Goal: Task Accomplishment & Management: Manage account settings

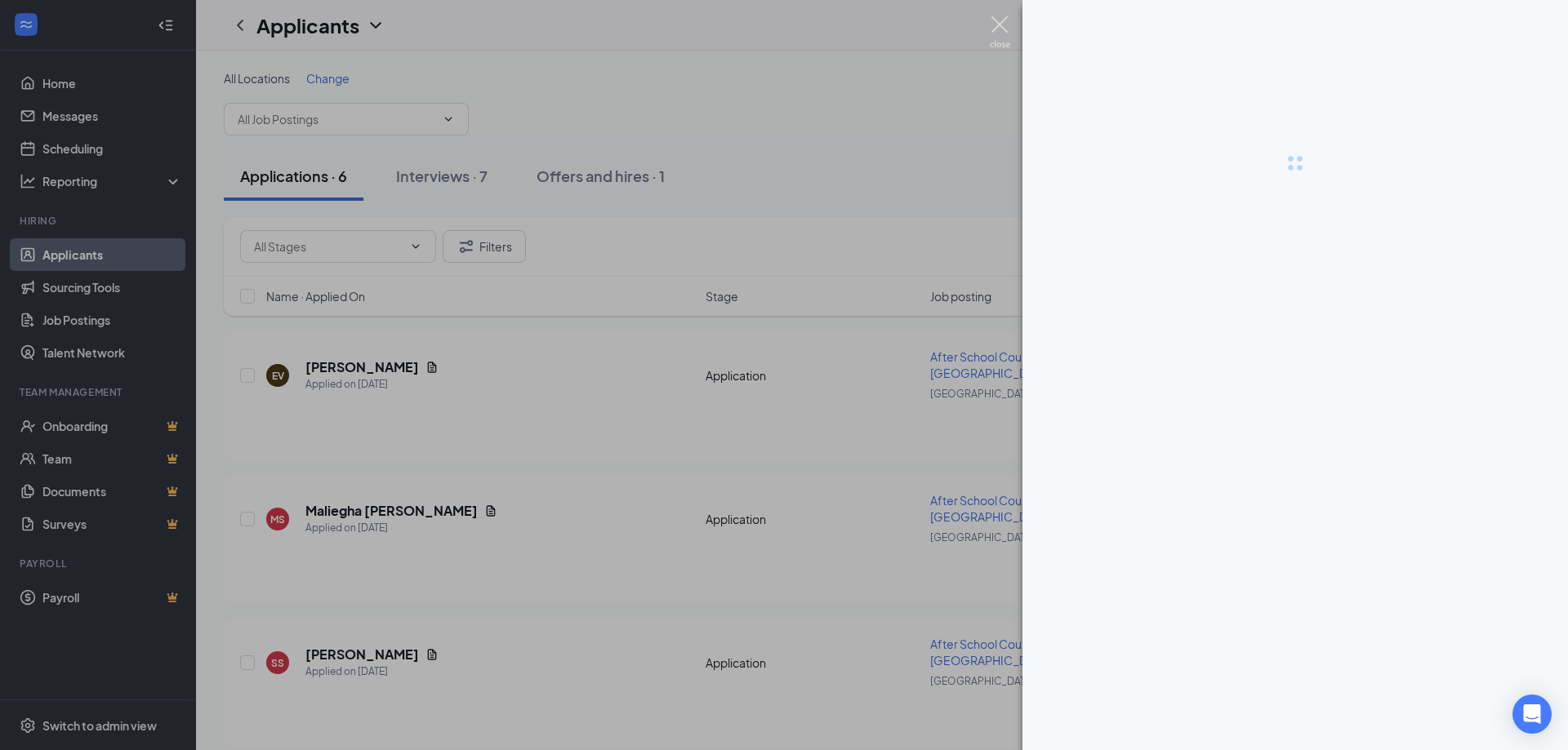
click at [1004, 23] on img at bounding box center [1000, 31] width 20 height 31
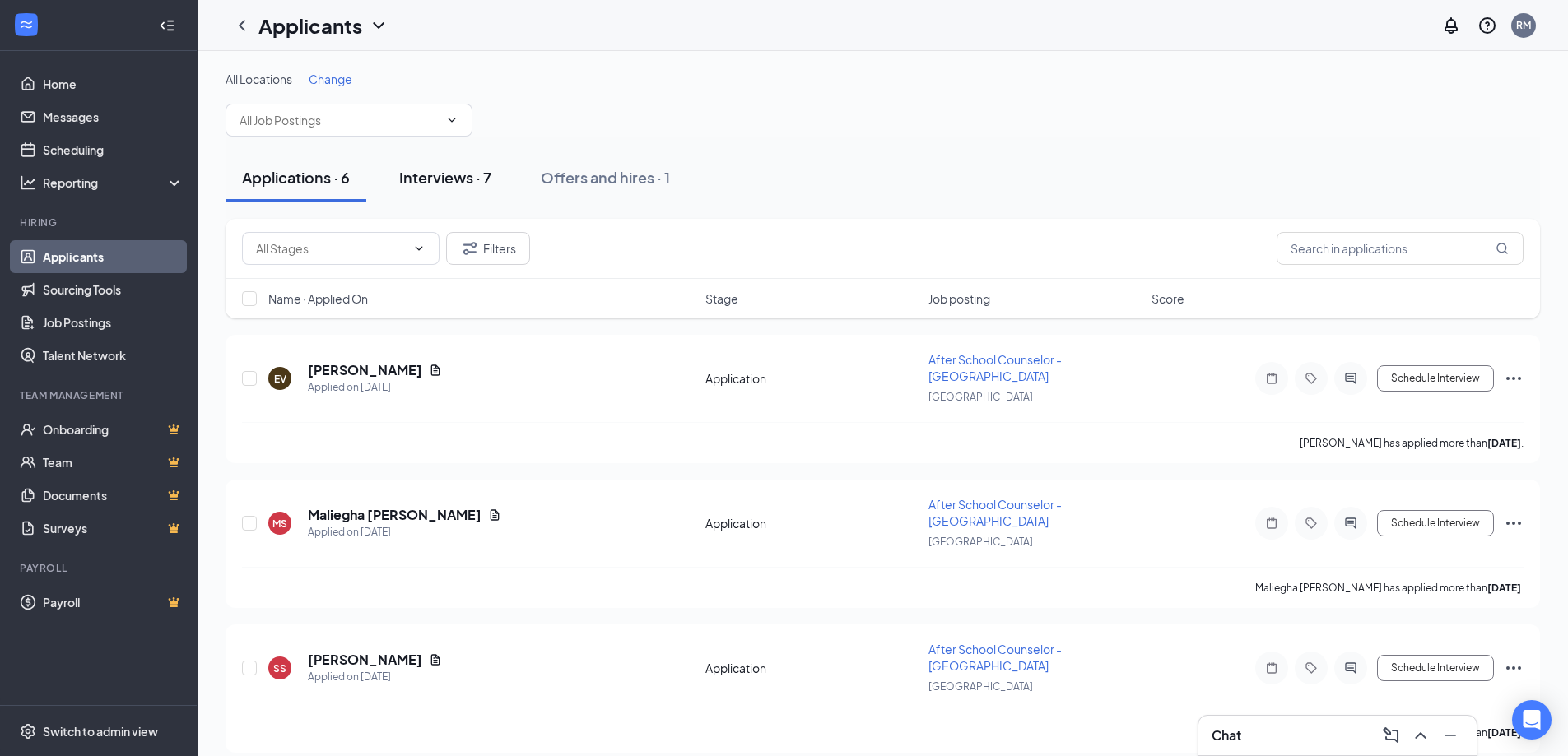
click at [444, 174] on div "Interviews · 7" at bounding box center [445, 178] width 92 height 21
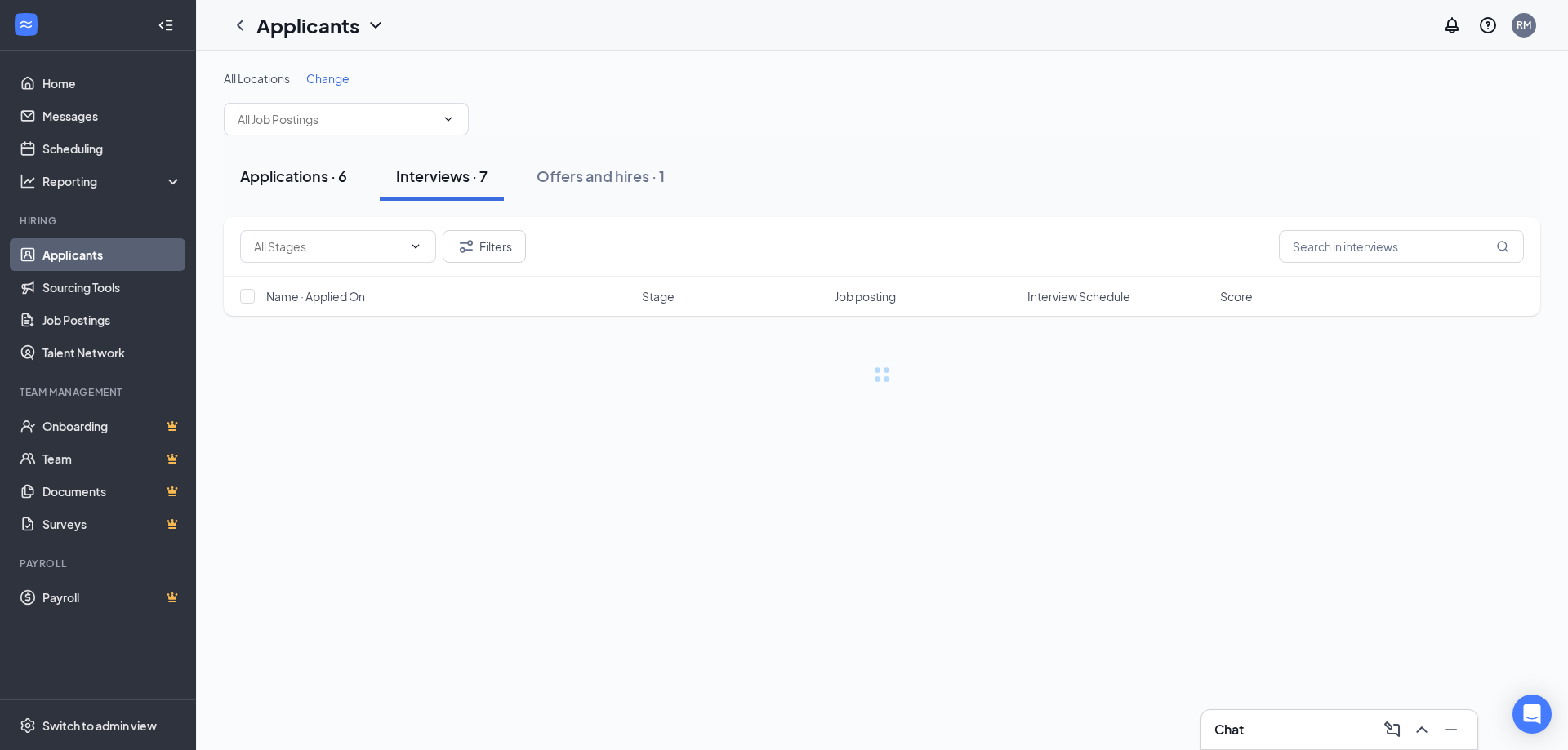
click at [280, 185] on div "Applications · 6" at bounding box center [294, 176] width 107 height 20
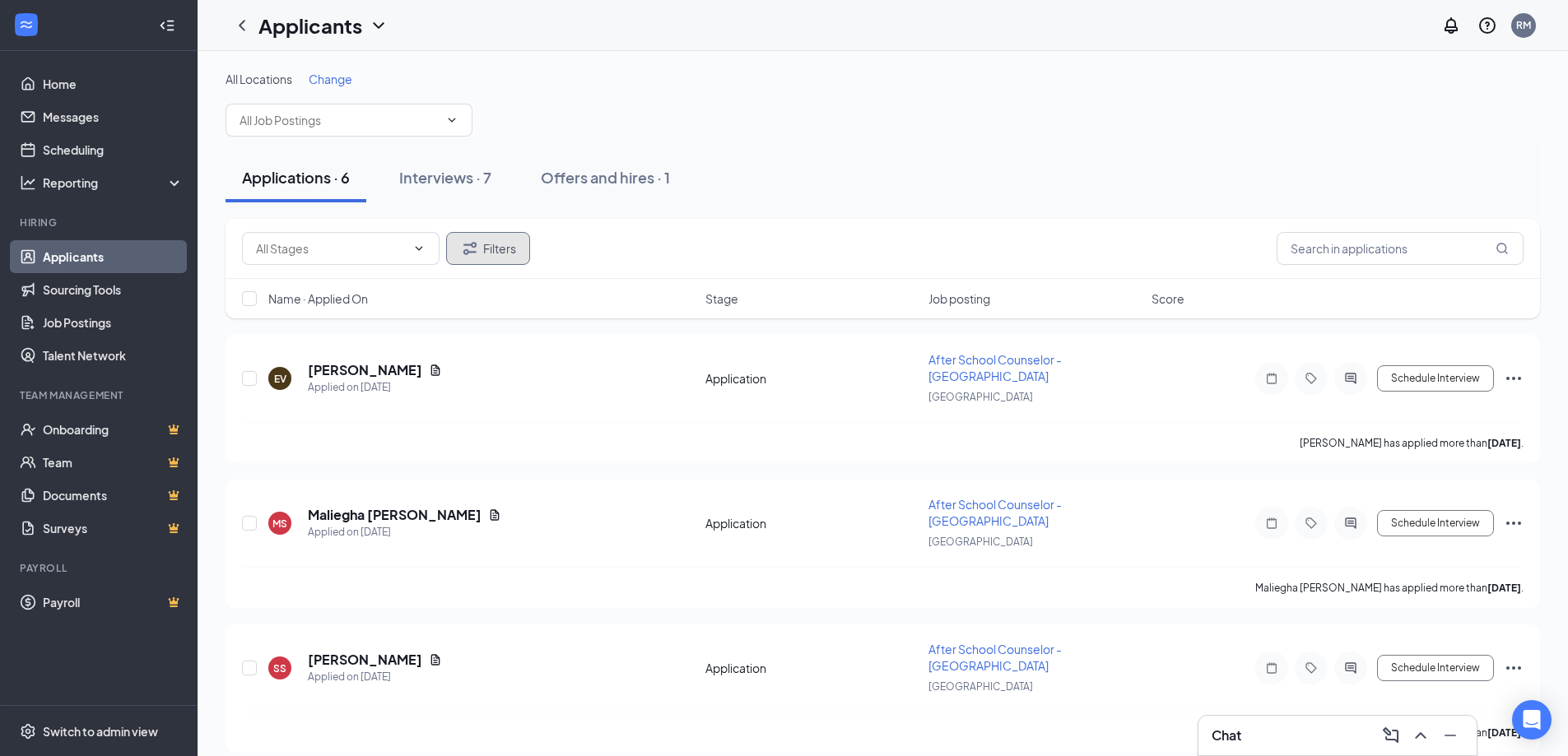
click at [508, 249] on button "Filters" at bounding box center [488, 248] width 84 height 33
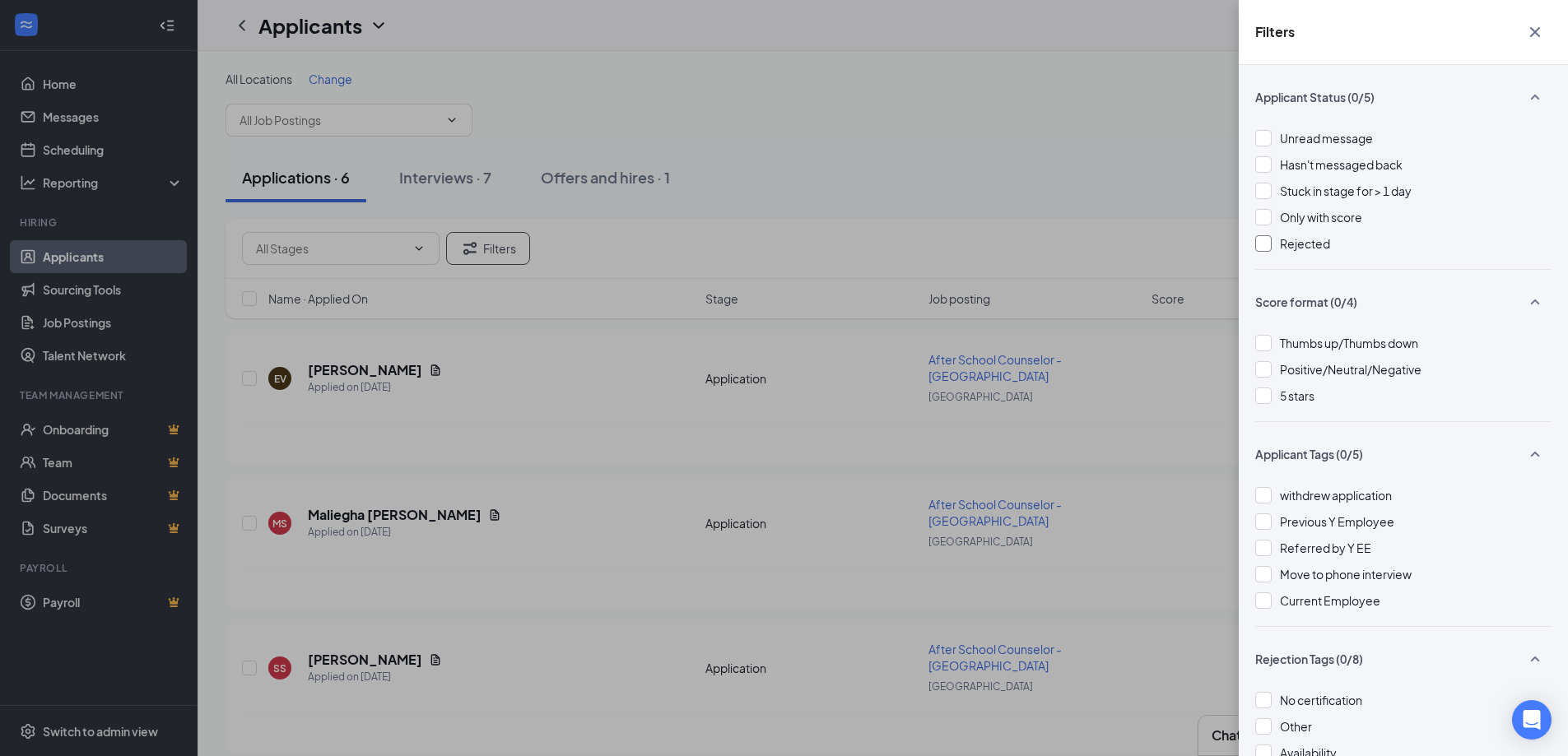
click at [1272, 241] on div "Rejected" at bounding box center [1403, 243] width 296 height 18
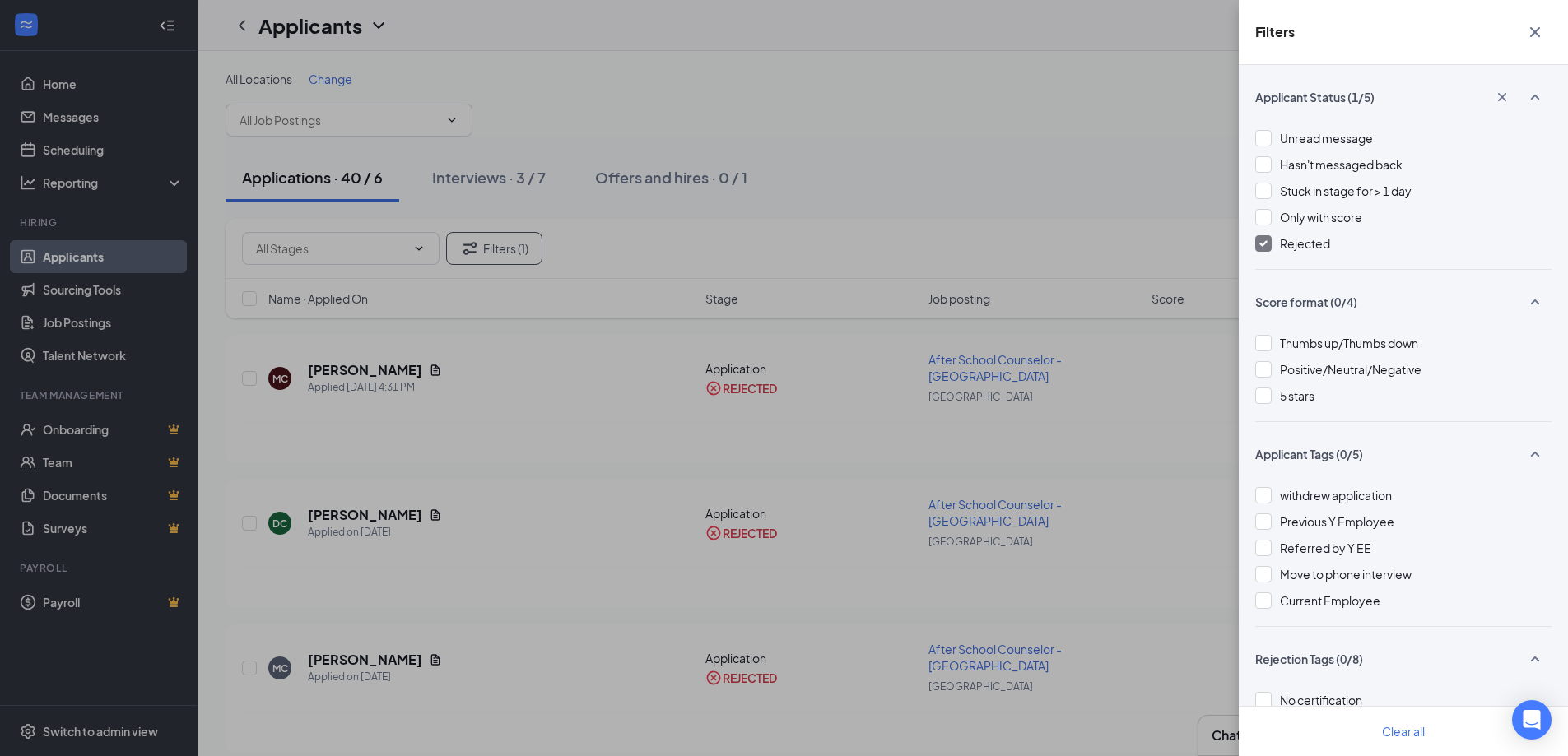
click at [369, 357] on div "Filters Applicant Status (1/5) Unread message Hasn't messaged back Stuck in sta…" at bounding box center [784, 378] width 1568 height 756
click at [1541, 33] on icon "Cross" at bounding box center [1535, 32] width 20 height 20
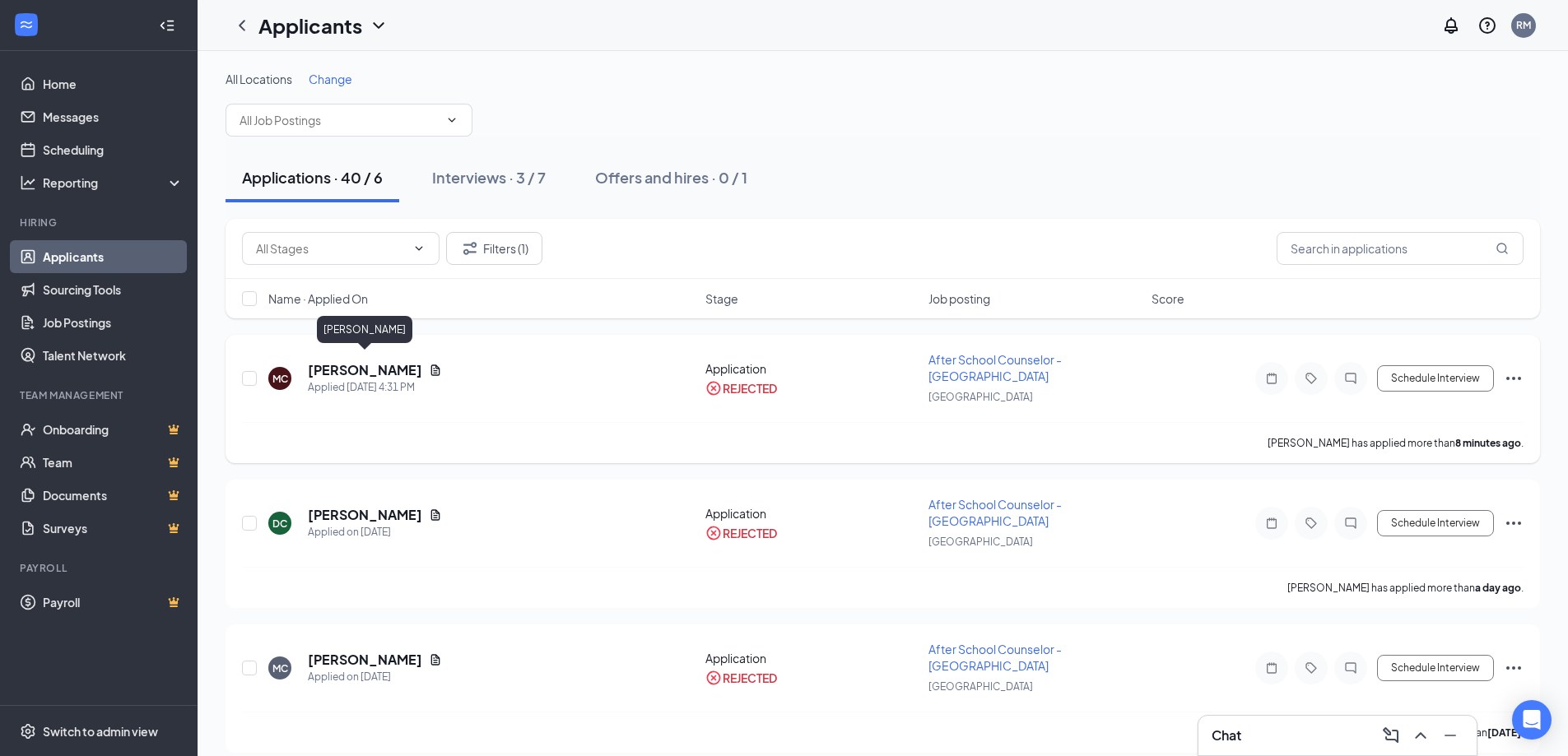
click at [377, 365] on h5 "[PERSON_NAME]" at bounding box center [365, 370] width 114 height 18
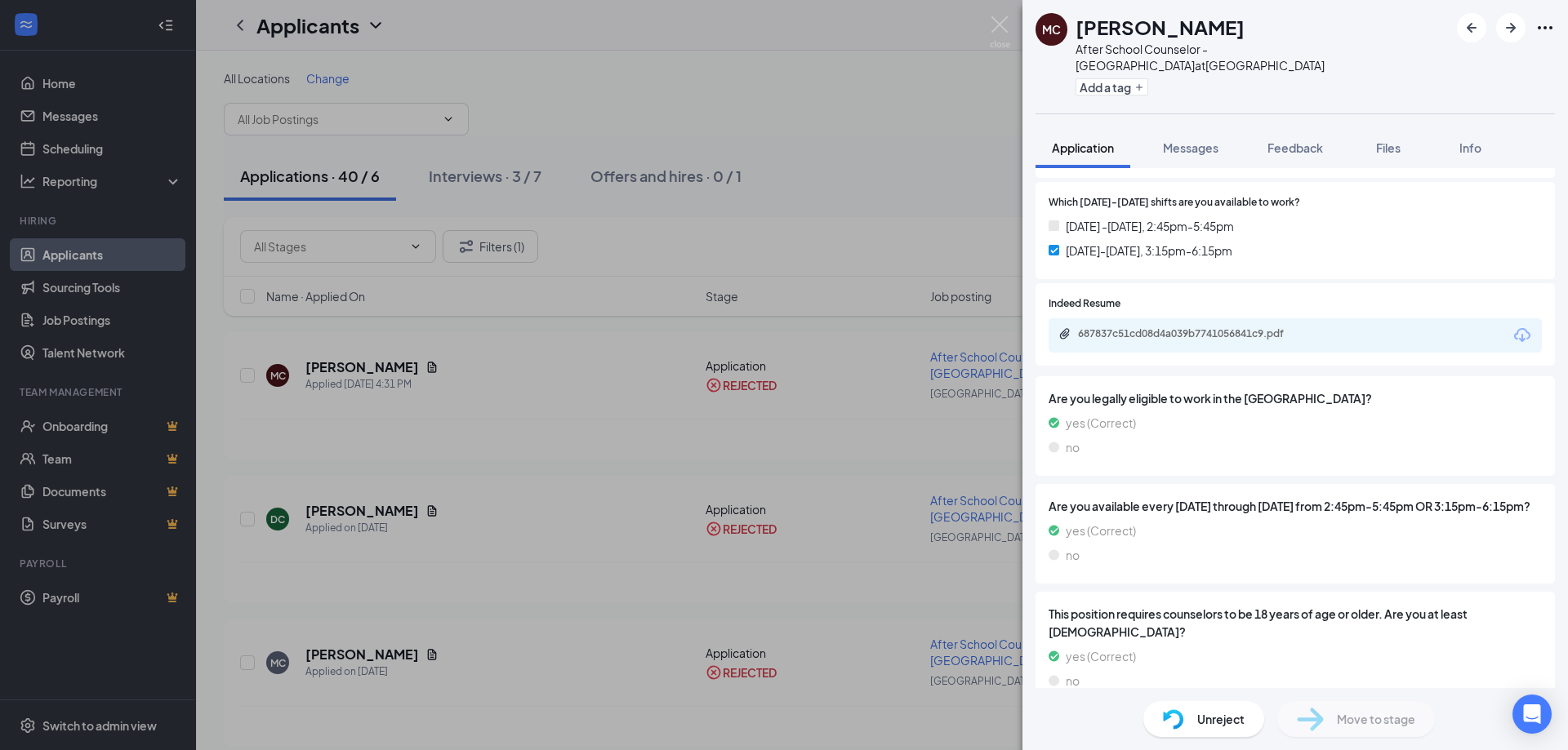
scroll to position [272, 0]
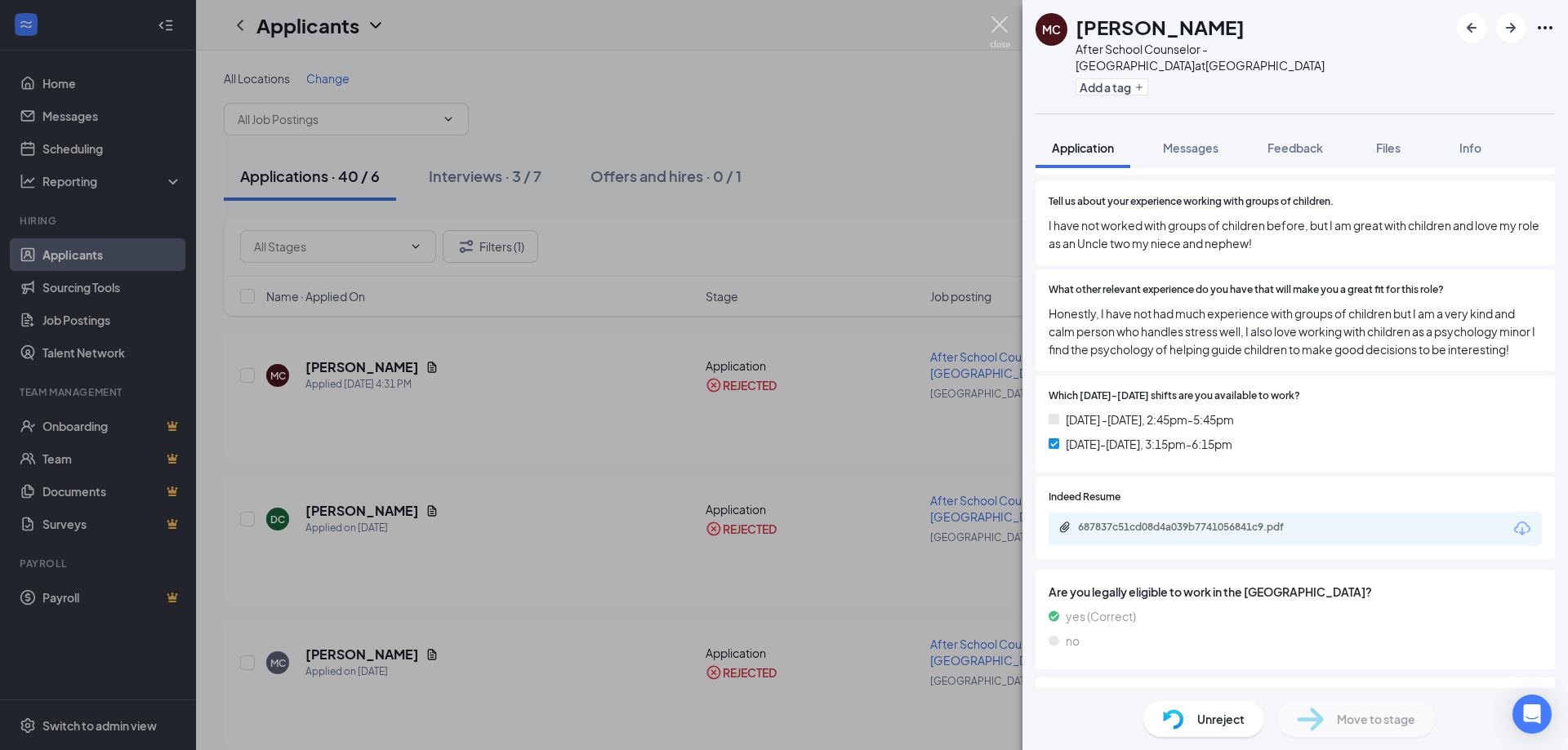
click at [995, 20] on img at bounding box center [1000, 31] width 20 height 31
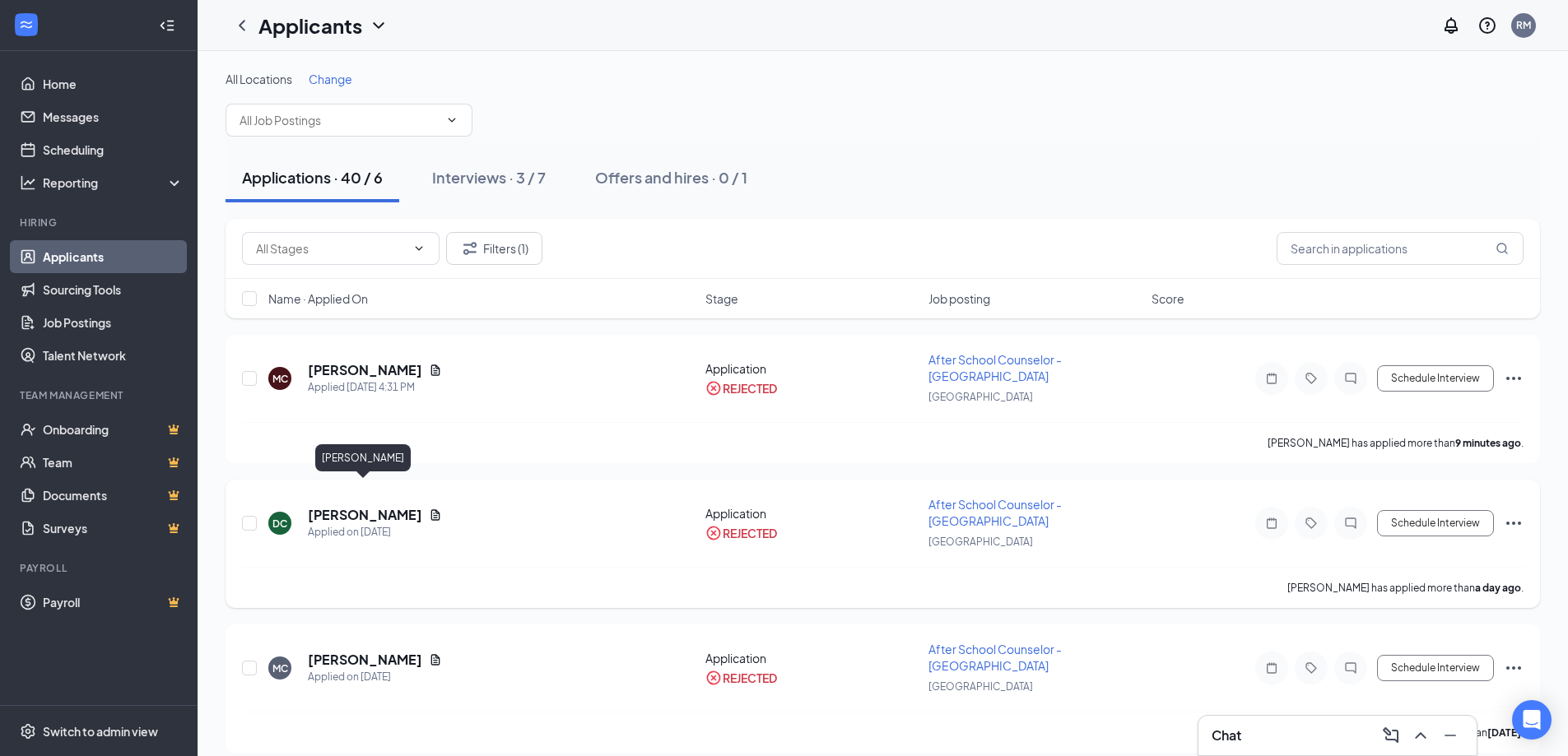
click at [373, 506] on h5 "[PERSON_NAME]" at bounding box center [365, 515] width 114 height 18
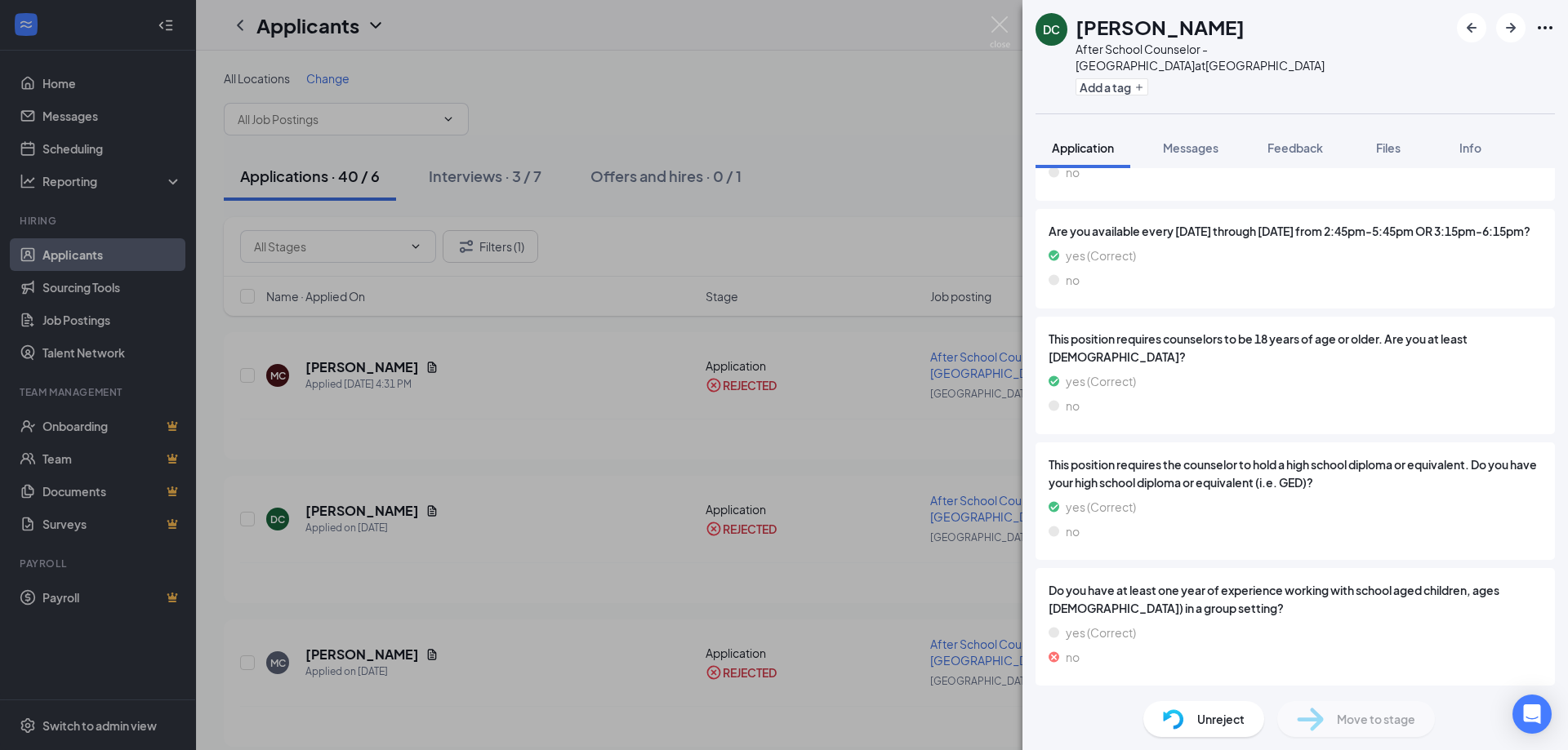
scroll to position [645, 0]
click at [339, 616] on div "DC [PERSON_NAME] After School Counselor - [GEOGRAPHIC_DATA] at [GEOGRAPHIC_DATA…" at bounding box center [784, 375] width 1568 height 750
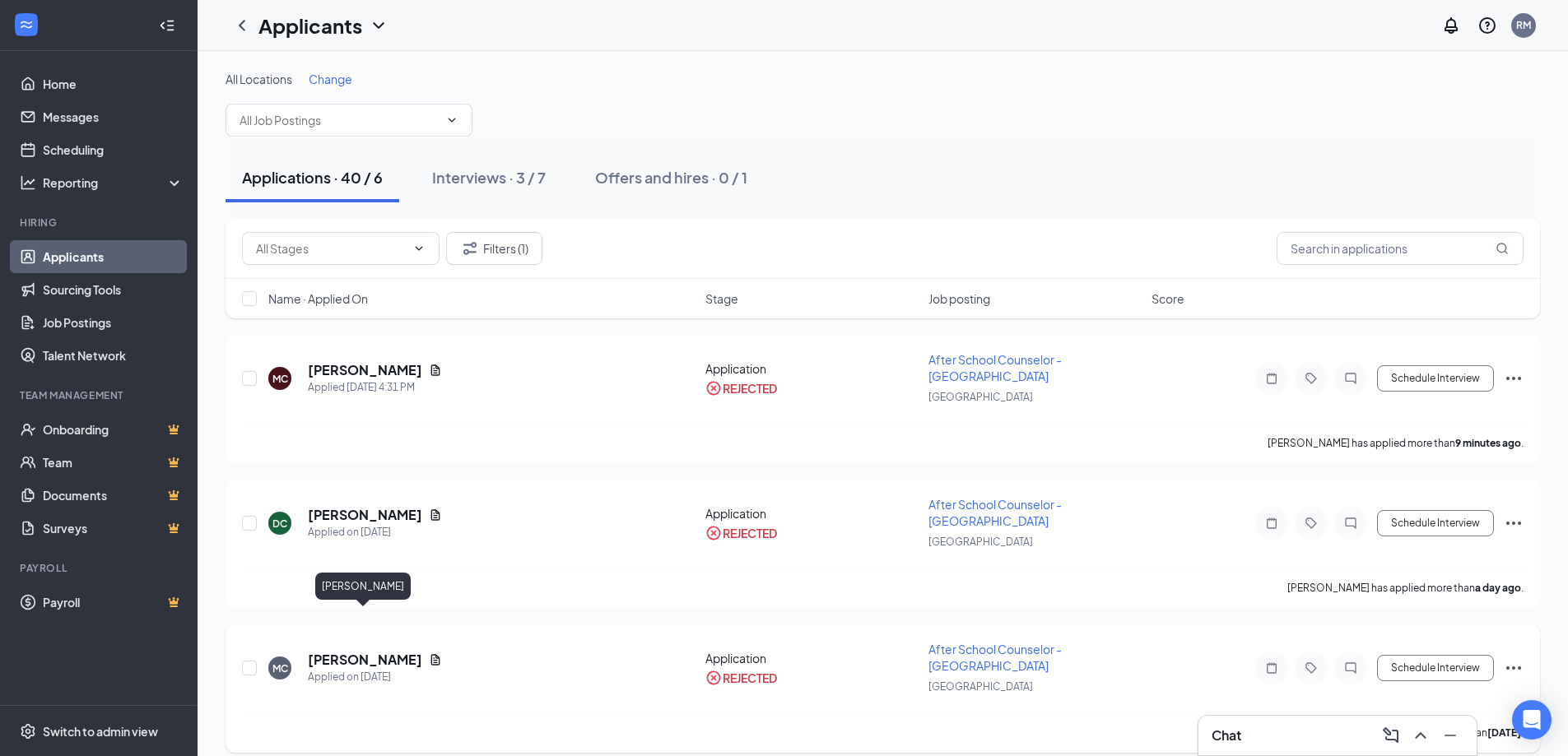
click at [353, 651] on h5 "[PERSON_NAME]" at bounding box center [365, 660] width 114 height 18
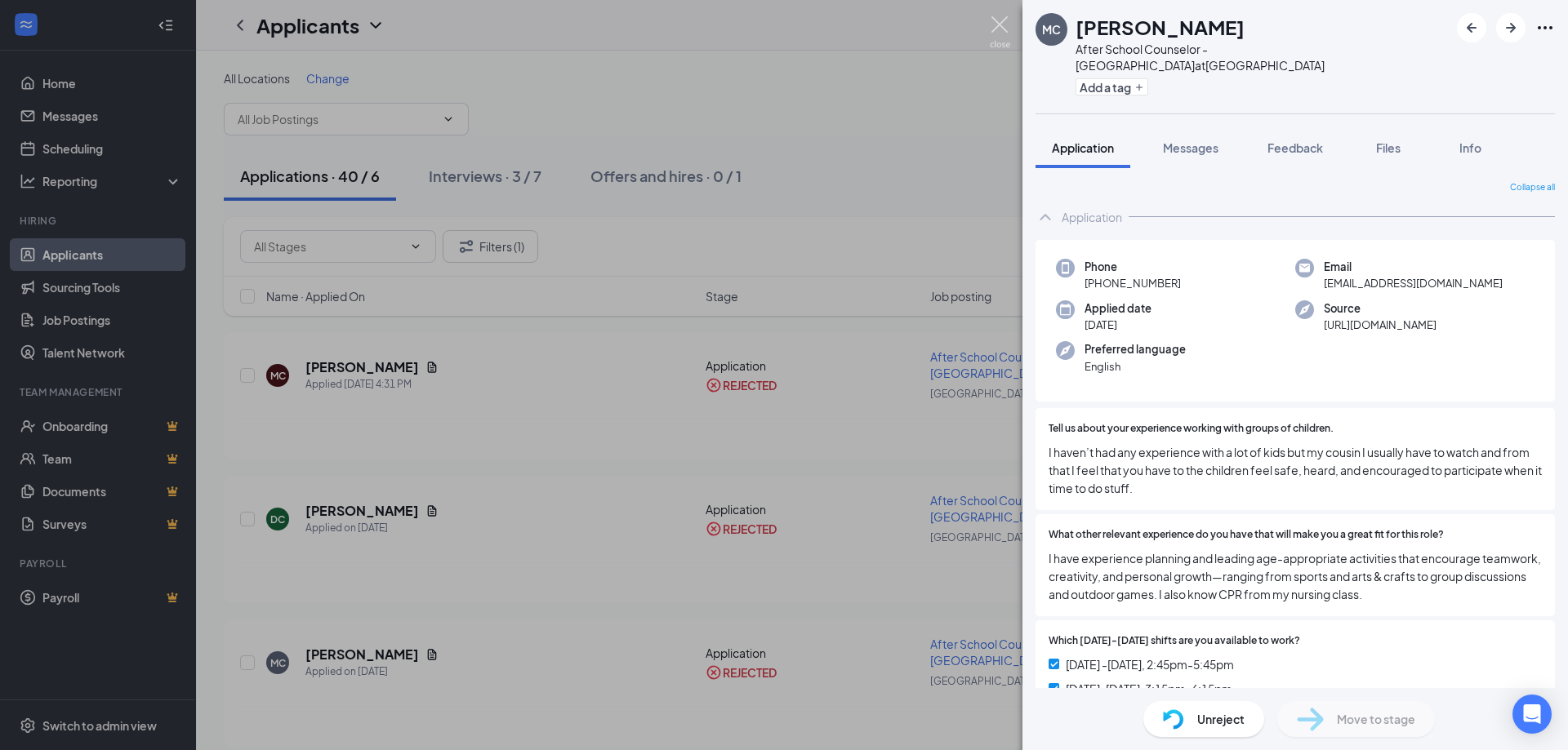
click at [994, 23] on img at bounding box center [1000, 31] width 20 height 31
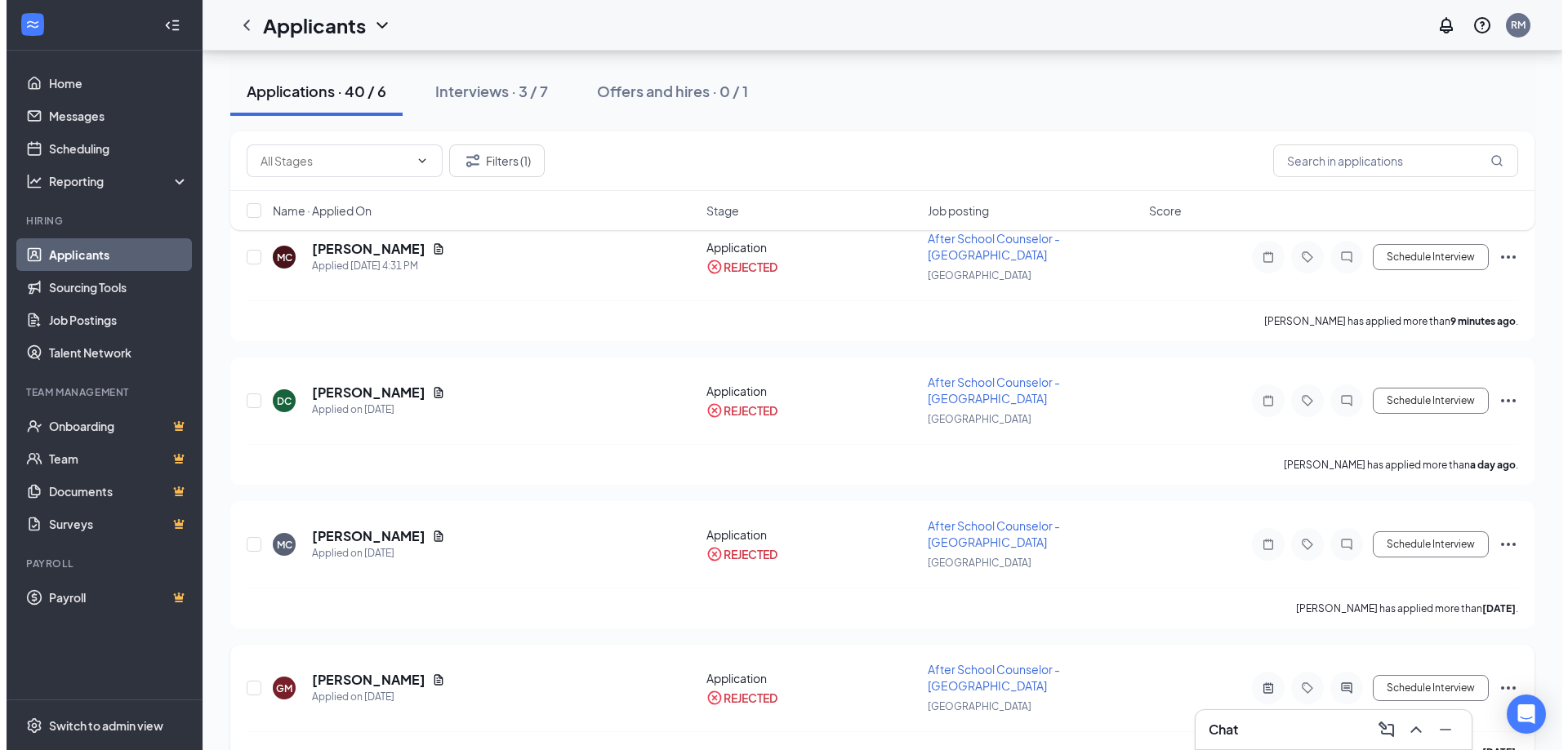
scroll to position [409, 0]
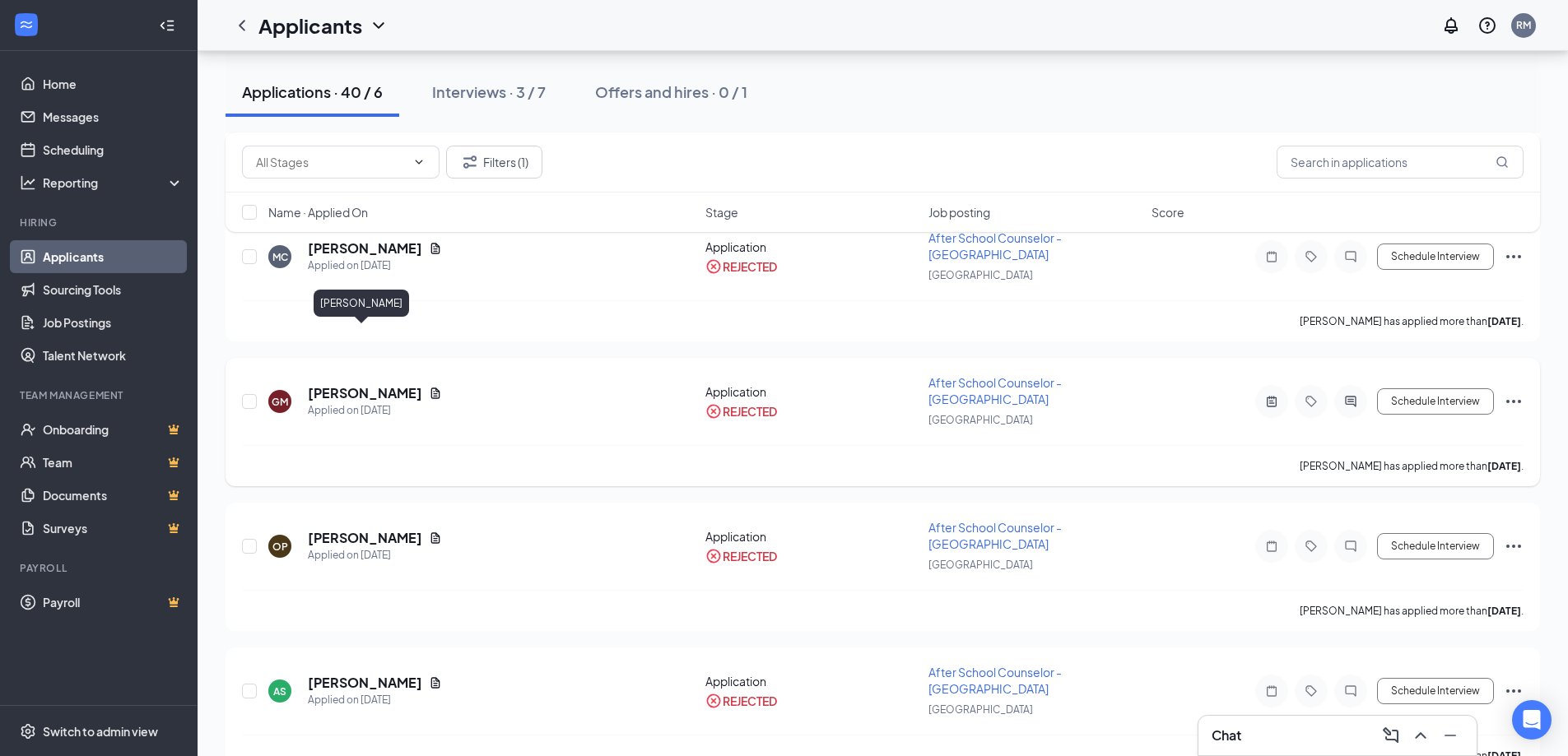
click at [359, 384] on h5 "[PERSON_NAME]" at bounding box center [365, 393] width 114 height 18
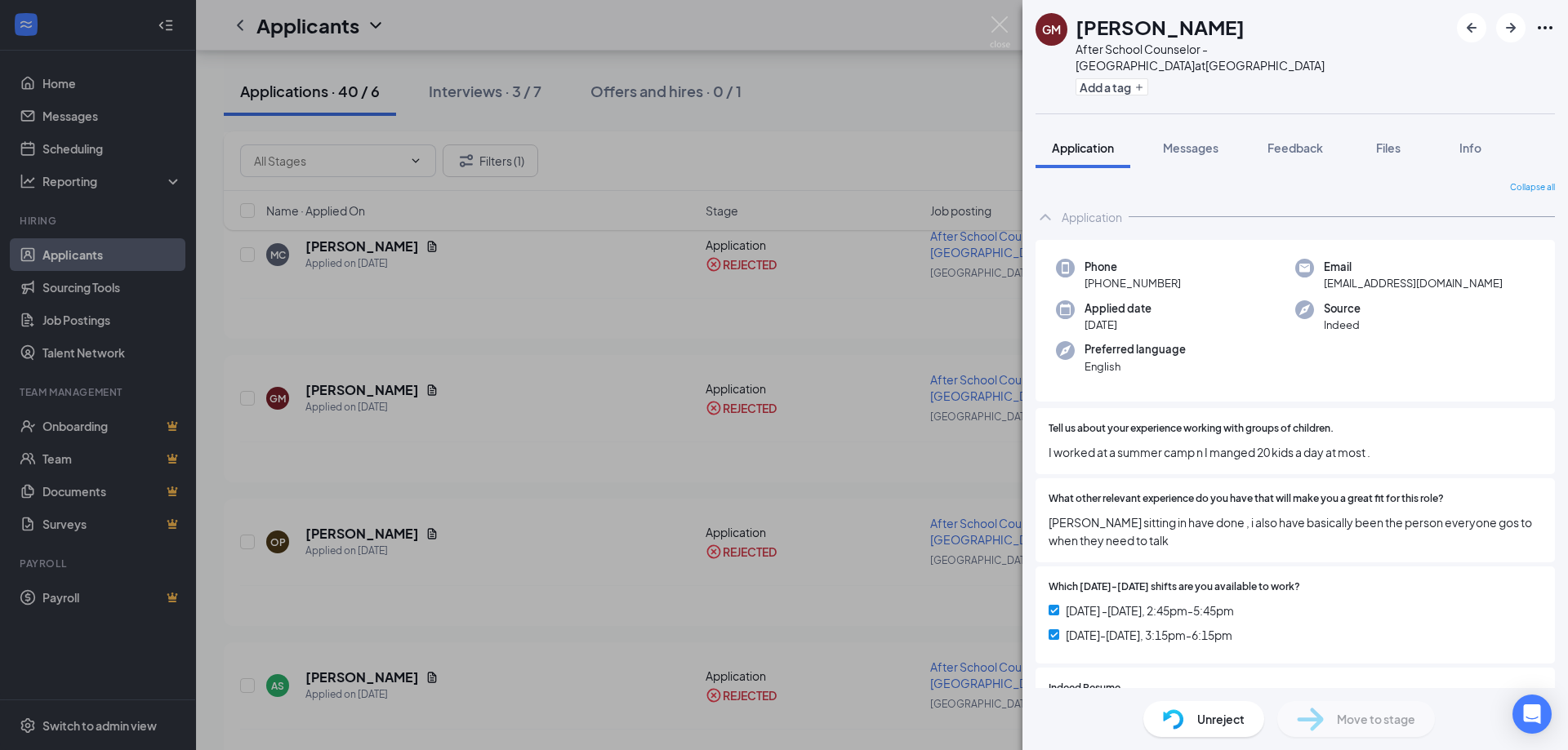
click at [416, 584] on div "GM [PERSON_NAME] After School Counselor - [GEOGRAPHIC_DATA] at [GEOGRAPHIC_DATA…" at bounding box center [784, 375] width 1568 height 750
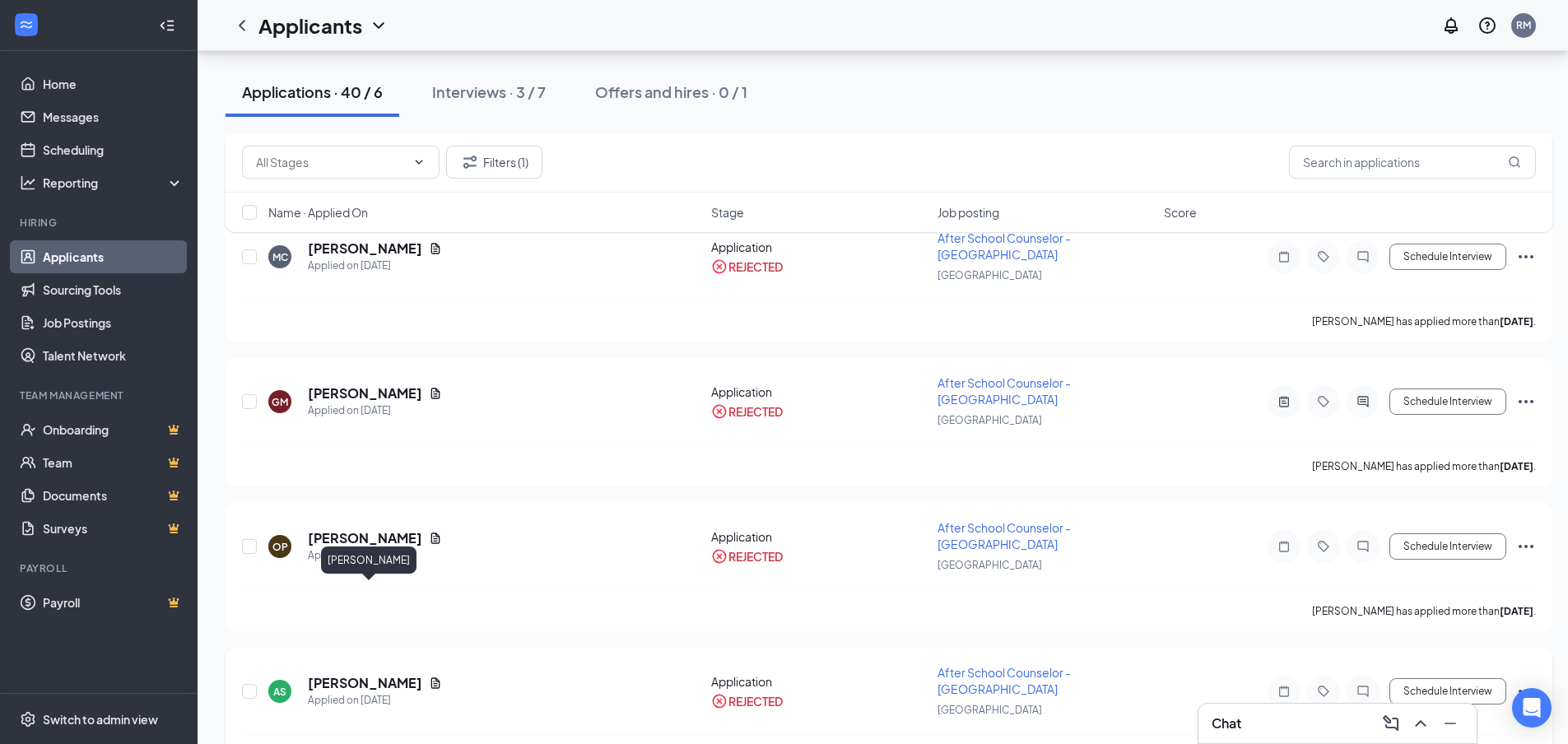
click at [406, 674] on h5 "[PERSON_NAME]" at bounding box center [365, 683] width 114 height 18
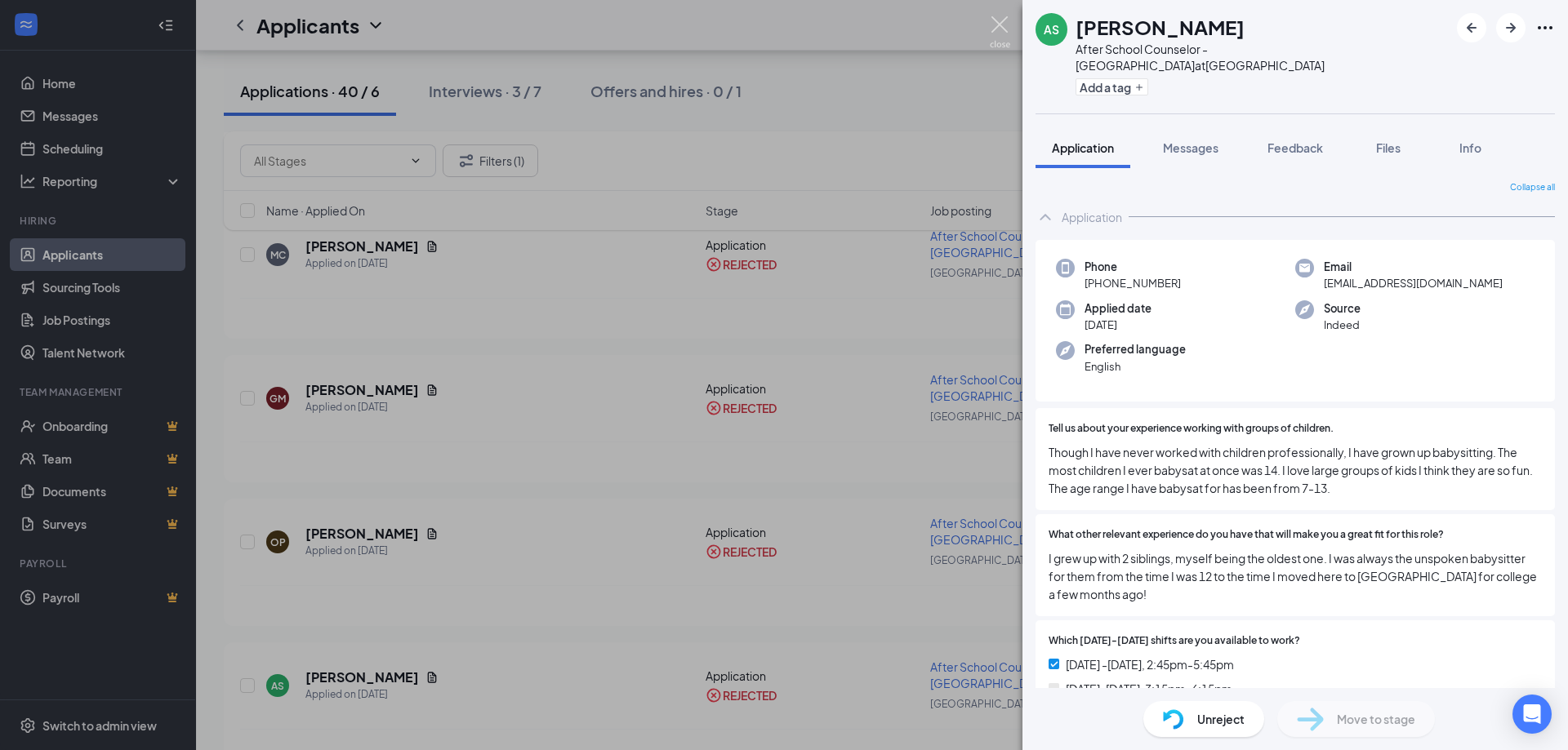
click at [997, 21] on img at bounding box center [1000, 31] width 20 height 31
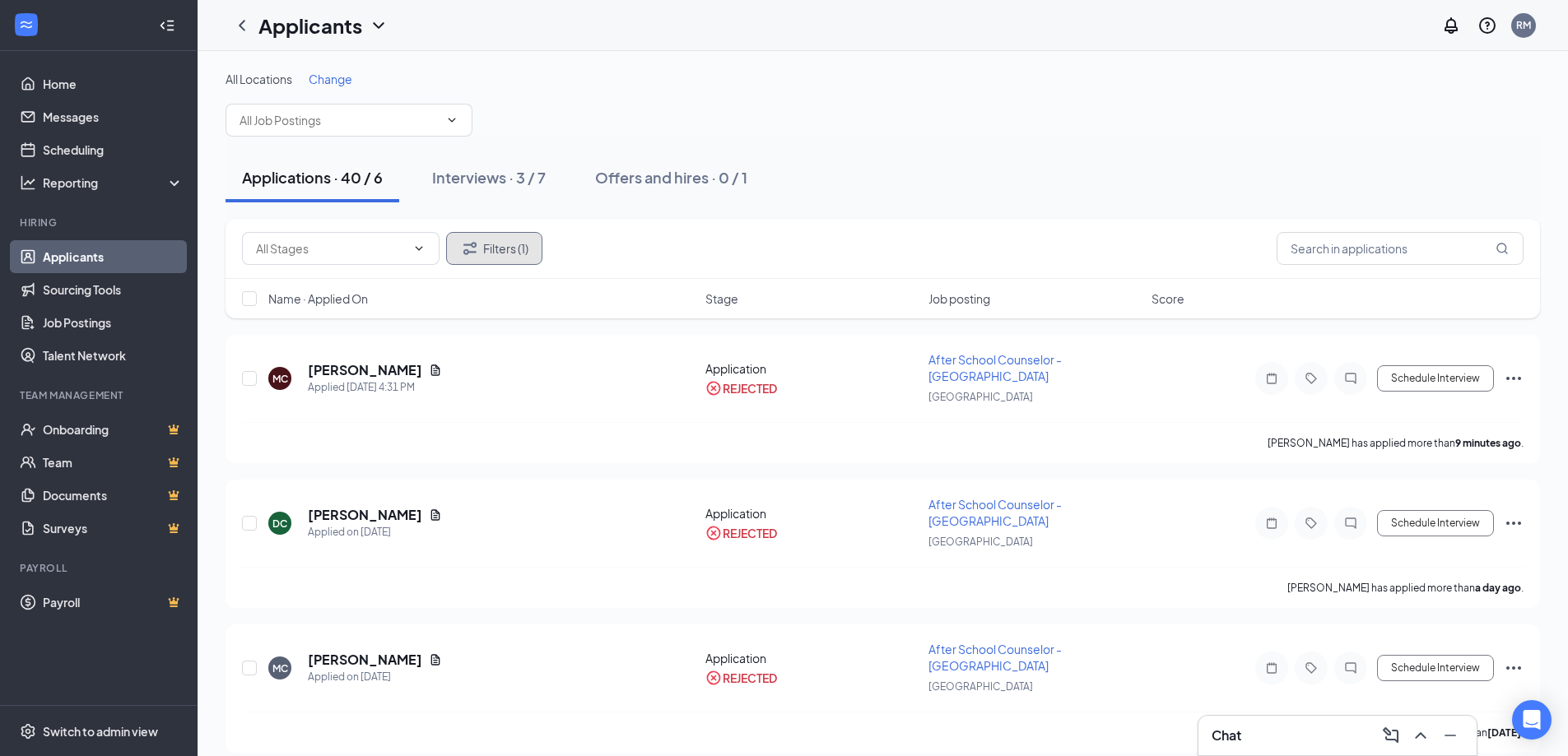
click at [518, 257] on button "Filters (1)" at bounding box center [494, 248] width 96 height 33
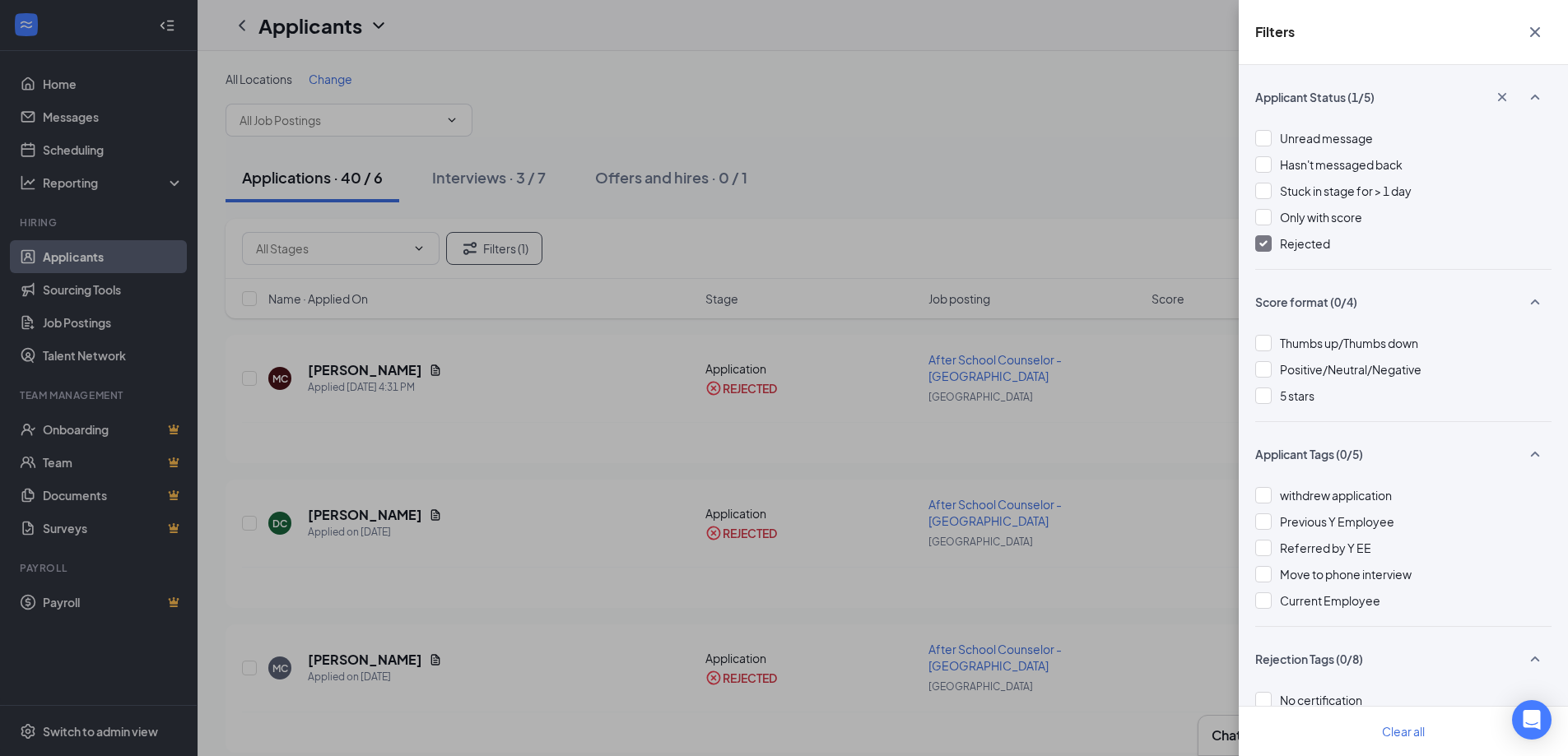
click at [1263, 242] on img at bounding box center [1264, 244] width 9 height 7
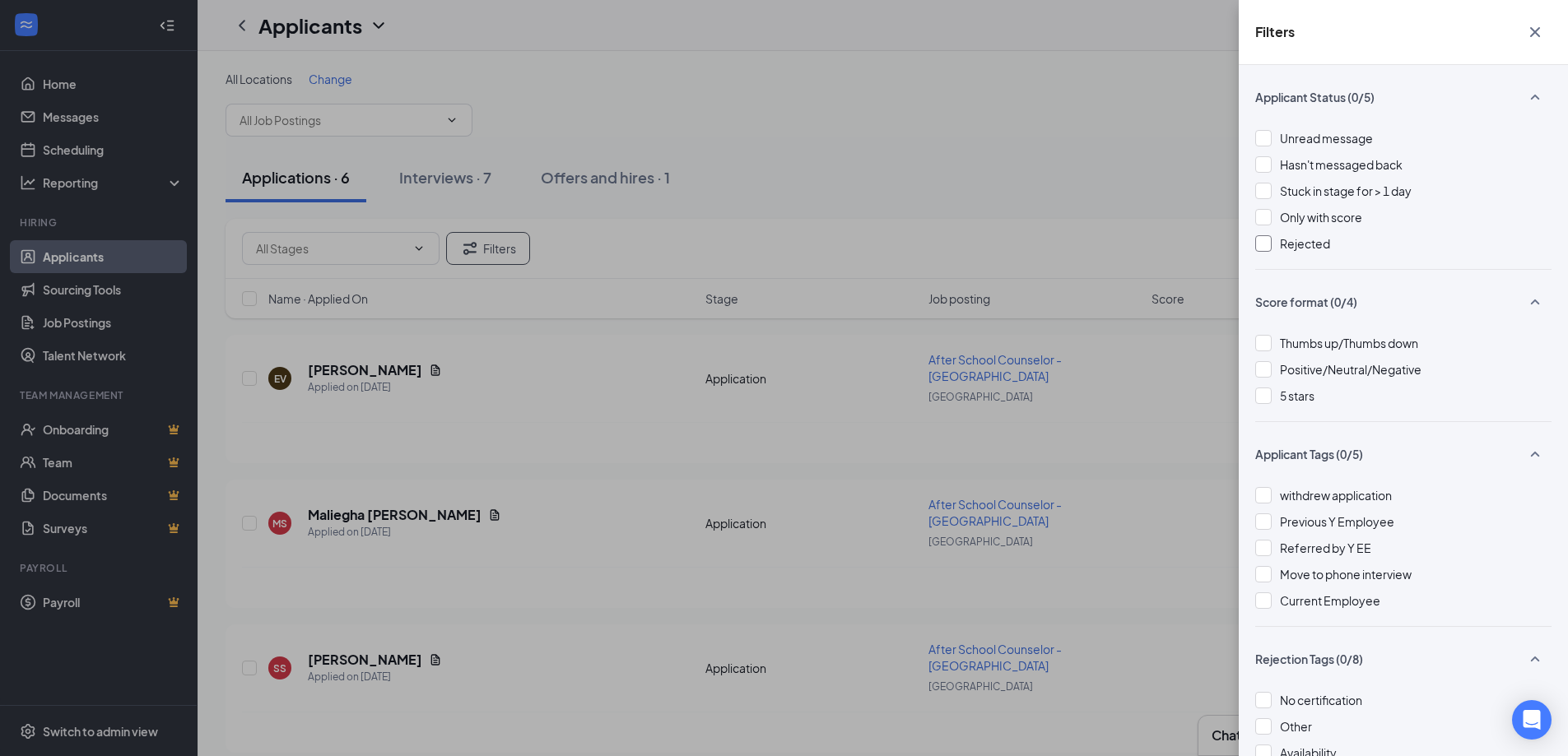
click at [301, 176] on div "Filters Applicant Status (0/5) Unread message Hasn't messaged back Stuck in sta…" at bounding box center [784, 378] width 1568 height 756
click at [305, 178] on div "Filters Applicant Status (0/5) Unread message Hasn't messaged back Stuck in sta…" at bounding box center [784, 378] width 1568 height 756
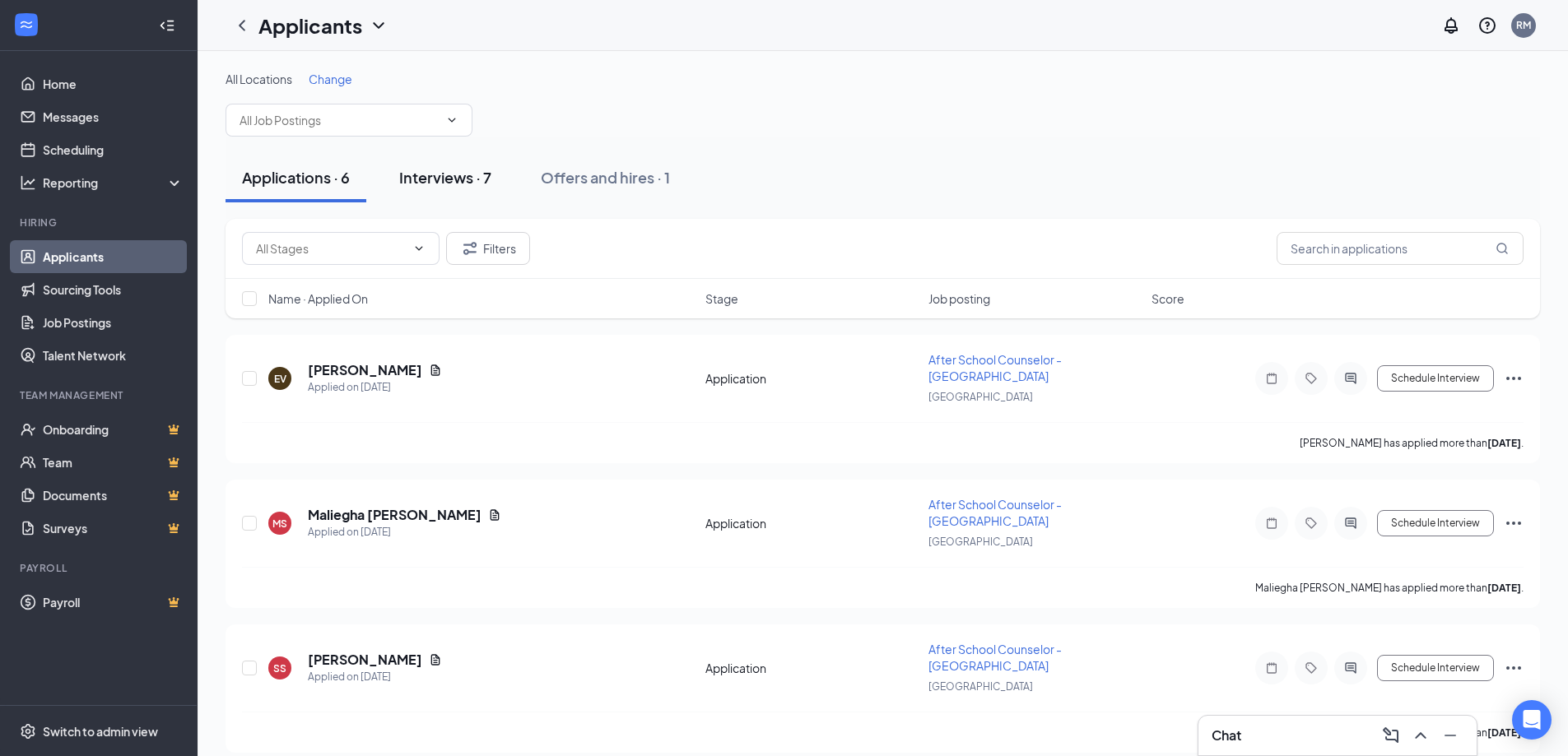
click at [447, 178] on div "Interviews · 7" at bounding box center [445, 178] width 92 height 21
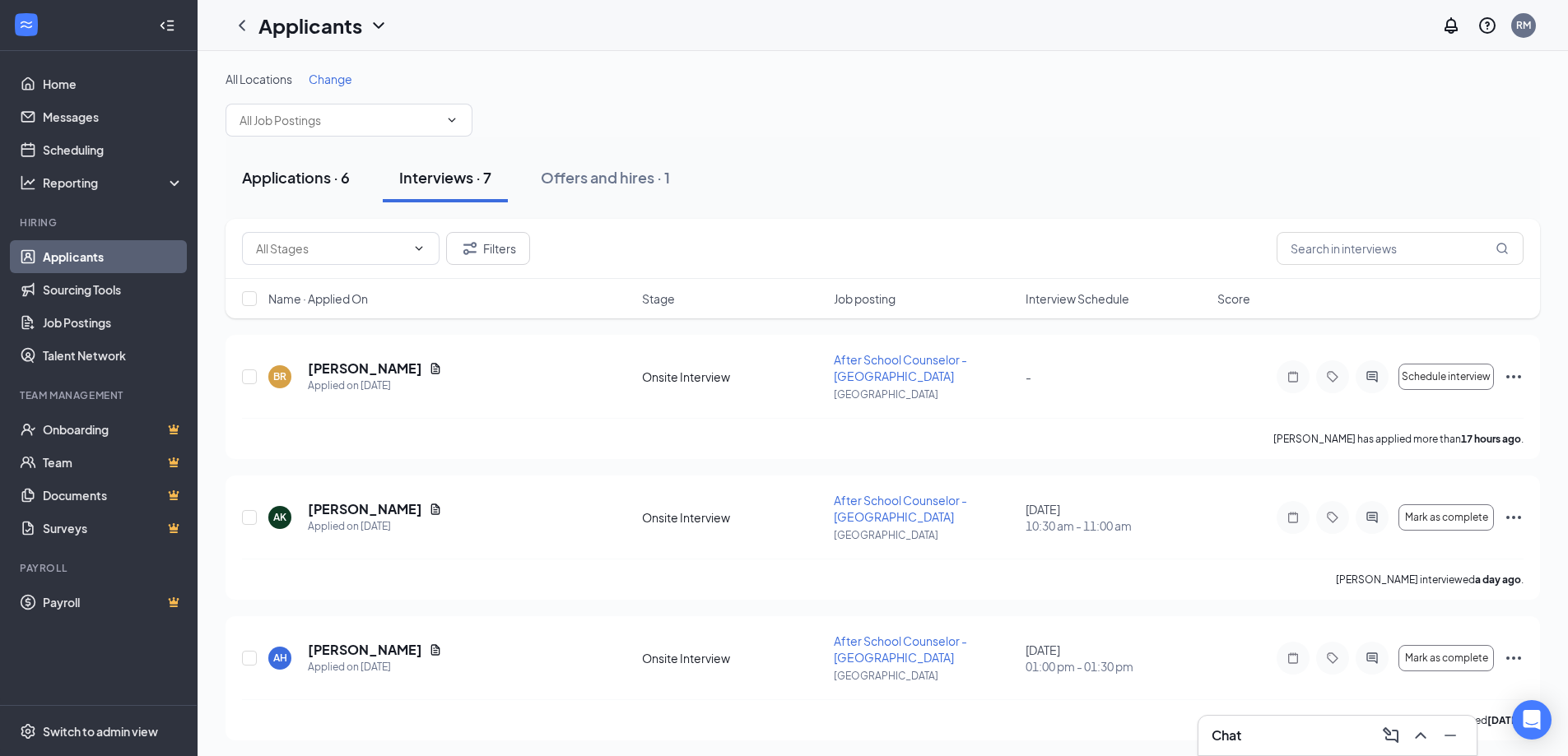
click at [267, 174] on div "Applications · 6" at bounding box center [296, 178] width 108 height 21
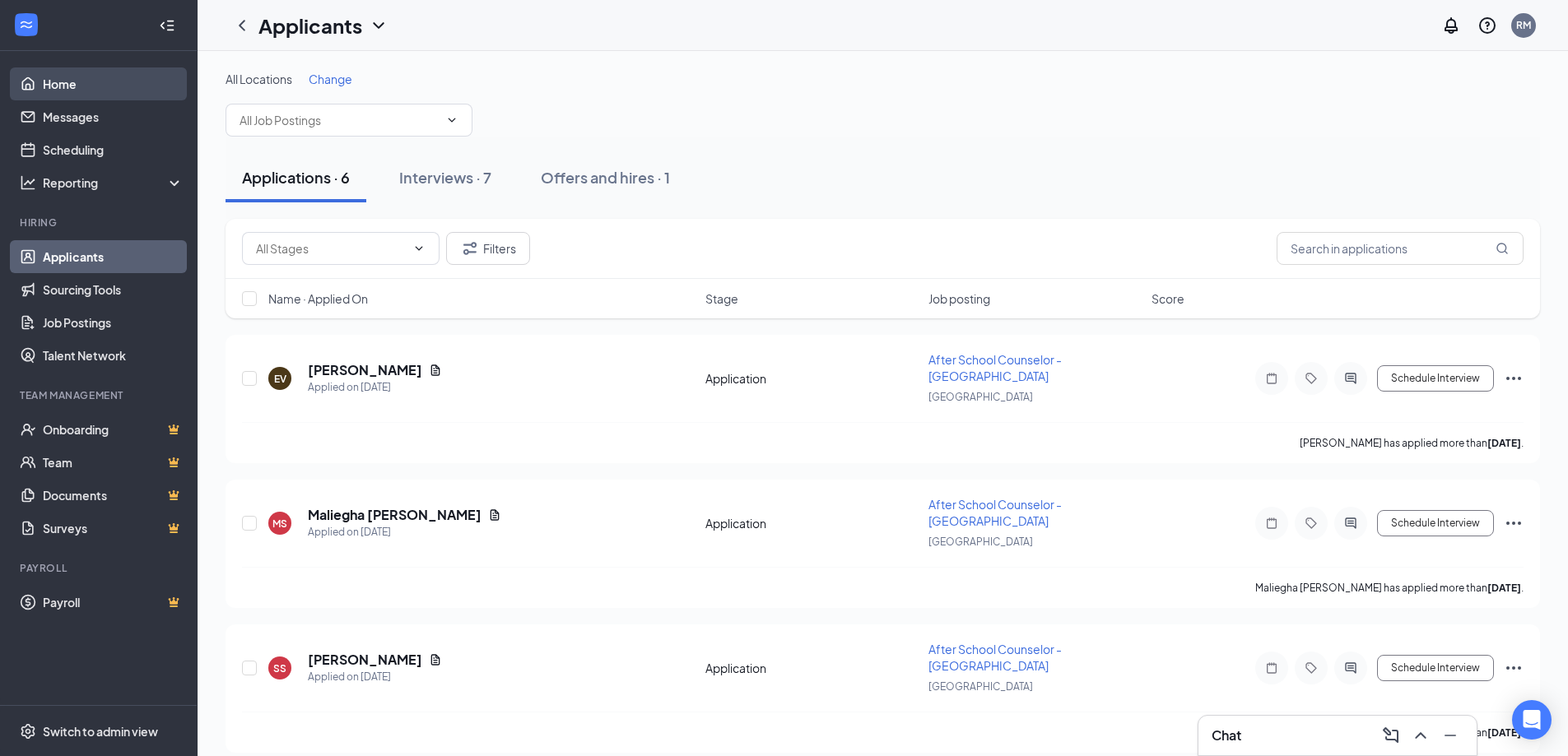
click at [62, 80] on link "Home" at bounding box center [113, 84] width 141 height 33
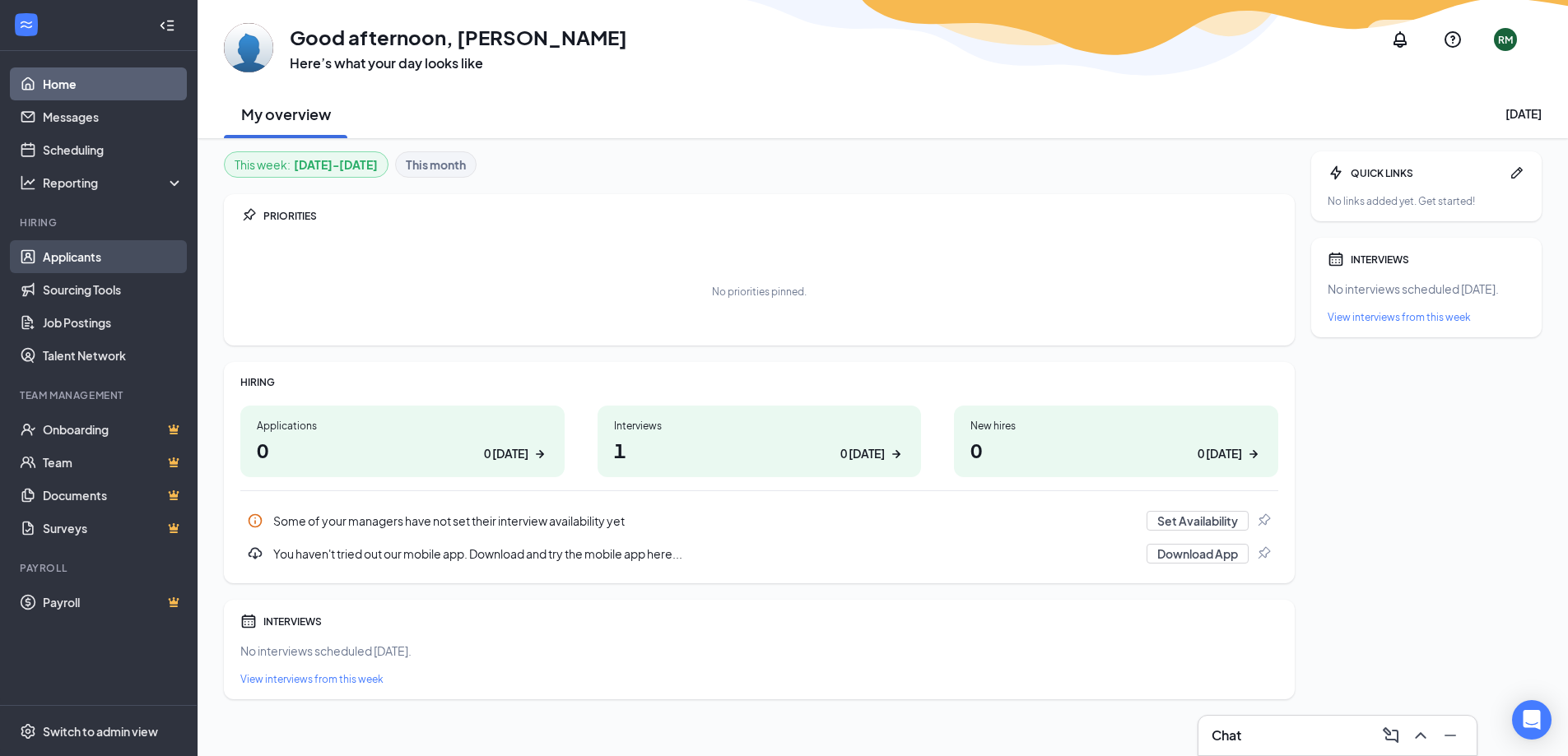
click at [82, 258] on link "Applicants" at bounding box center [113, 257] width 141 height 33
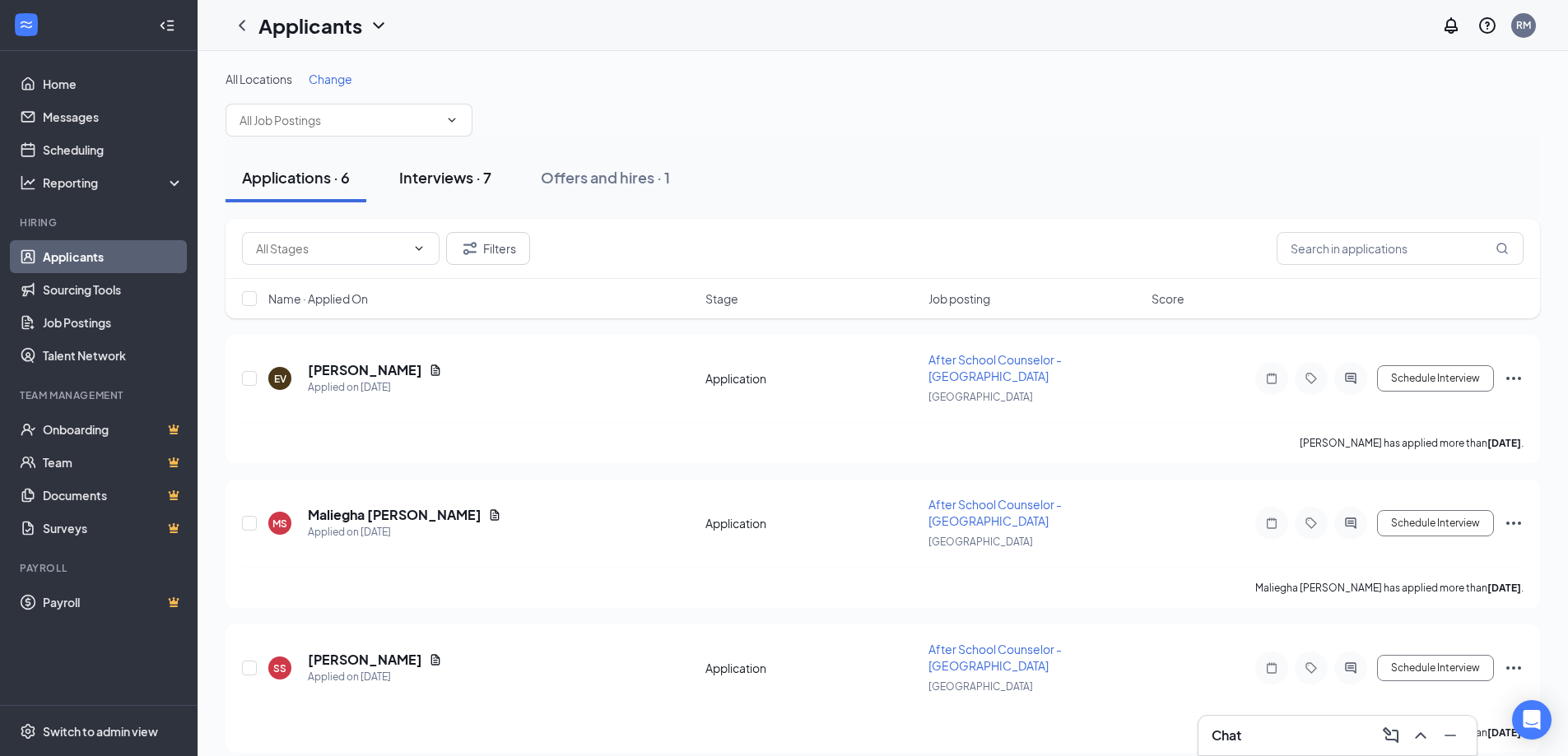
click at [435, 183] on div "Interviews · 7" at bounding box center [445, 178] width 92 height 21
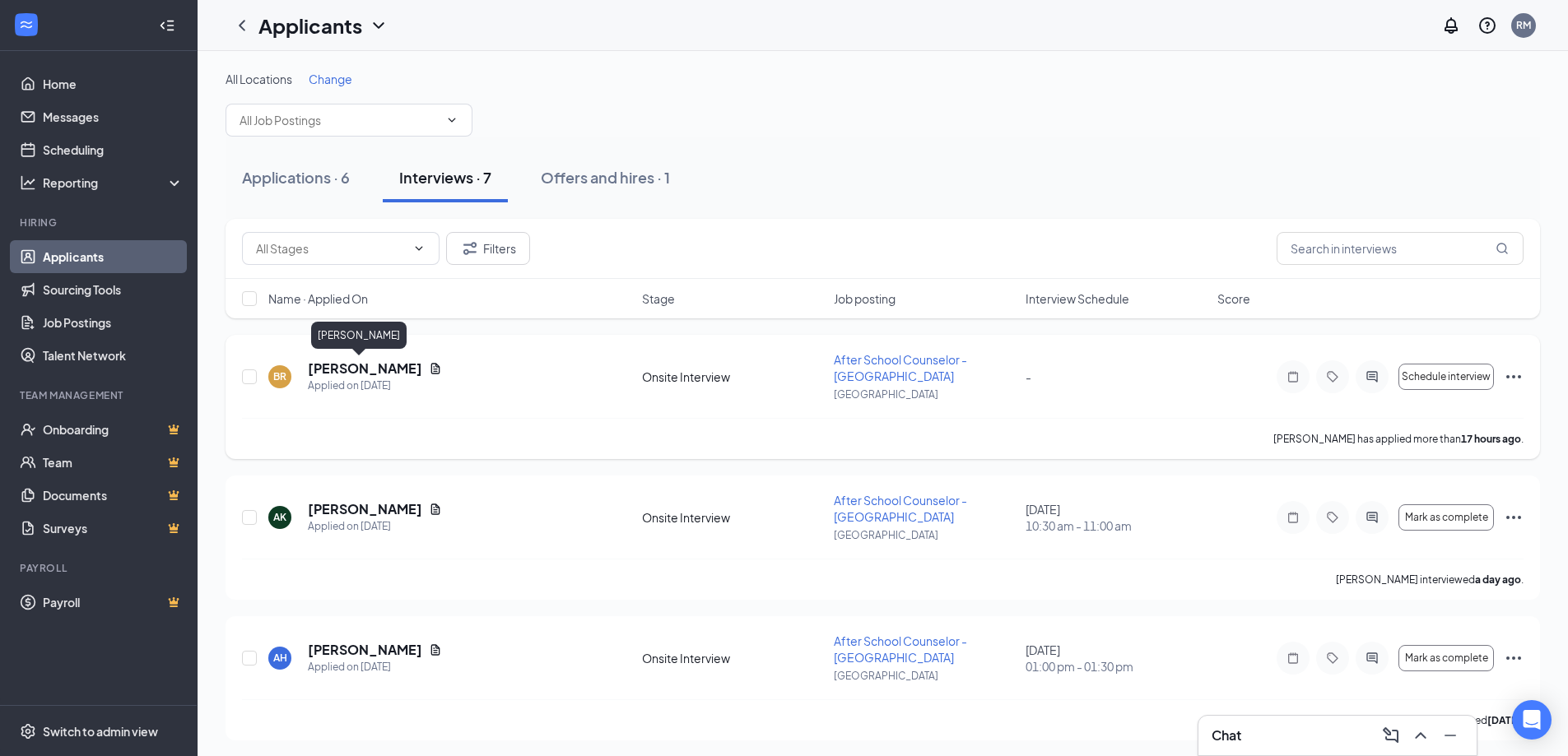
click at [340, 369] on h5 "[PERSON_NAME]" at bounding box center [365, 368] width 114 height 18
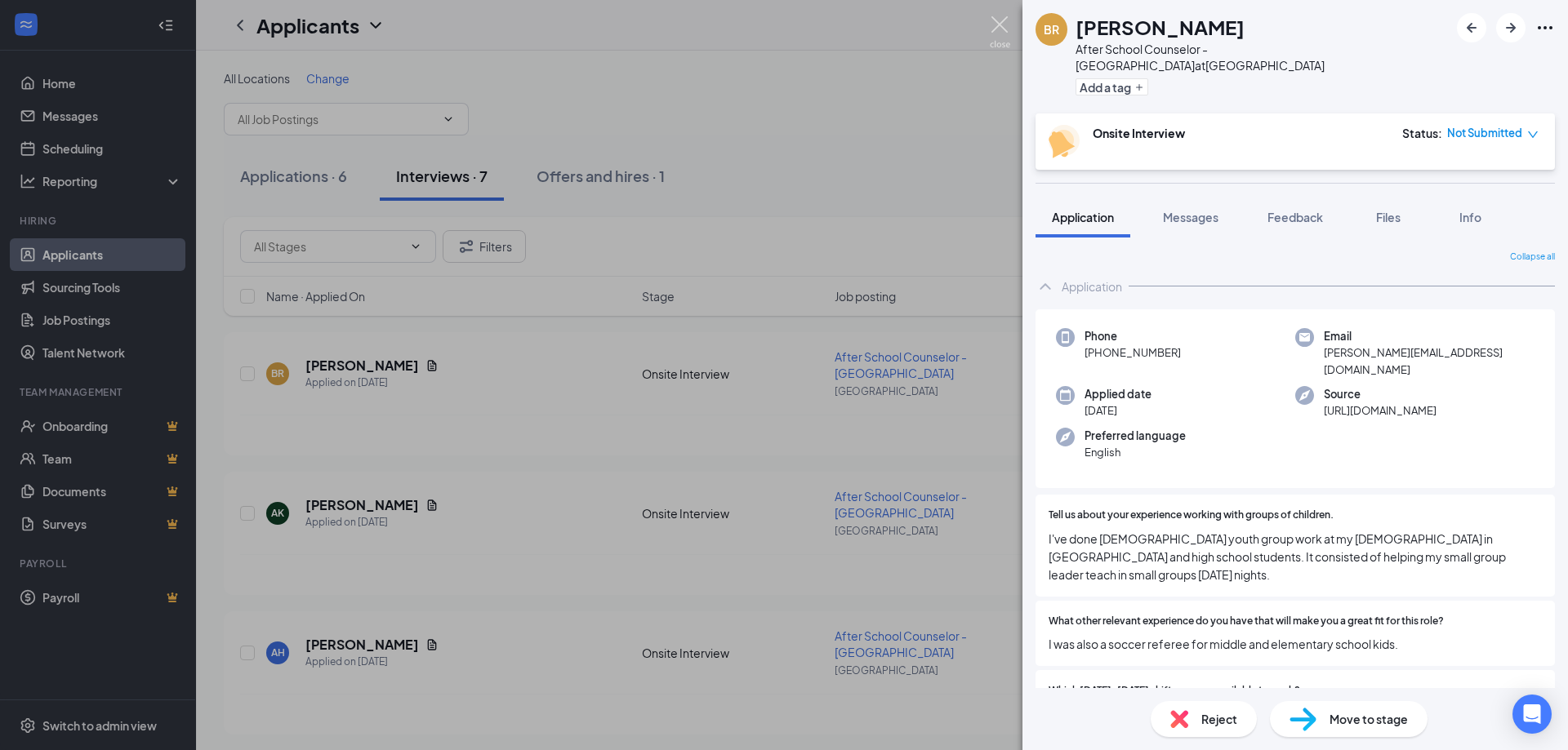
click at [1000, 25] on img at bounding box center [1000, 31] width 20 height 31
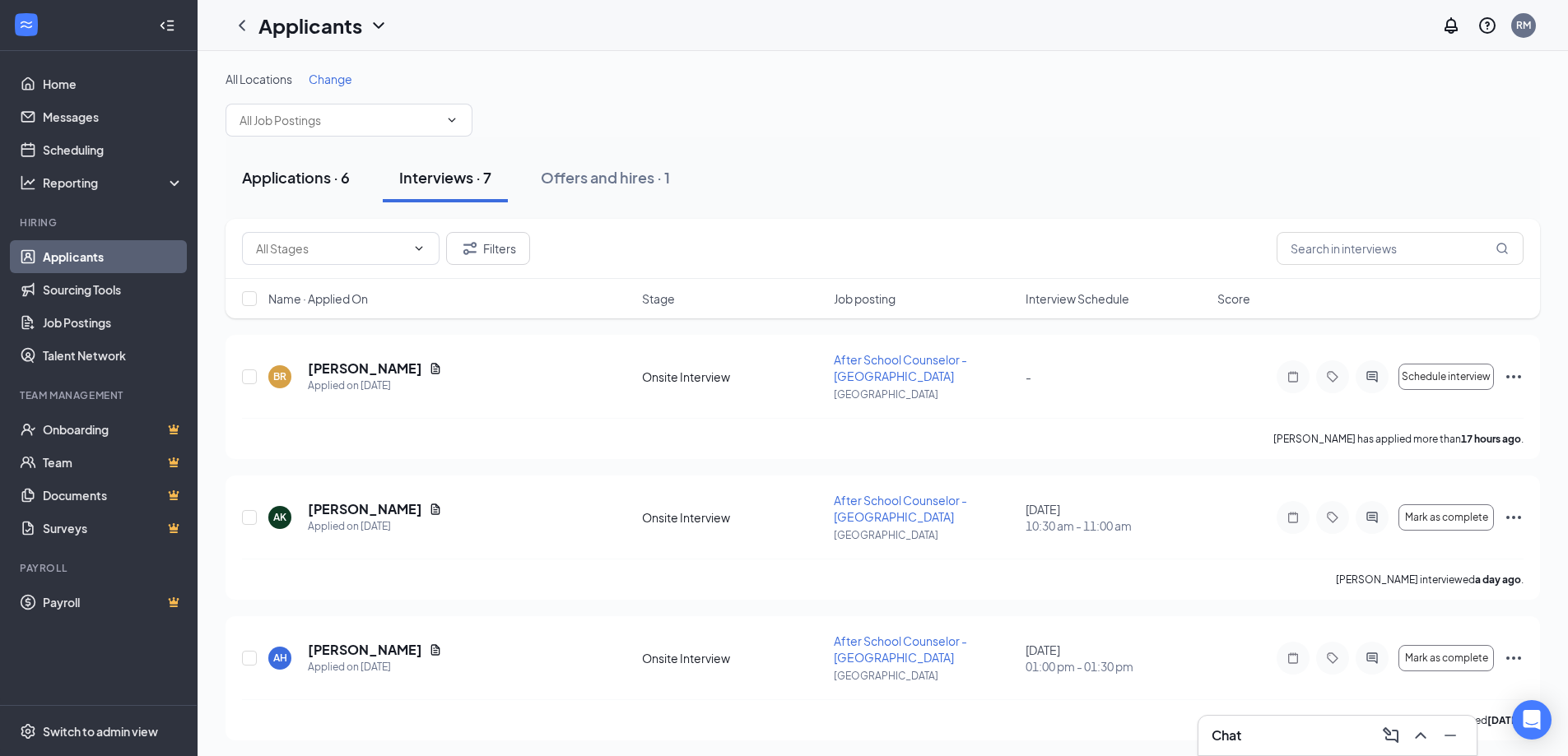
click at [275, 177] on div "Applications · 6" at bounding box center [296, 178] width 108 height 21
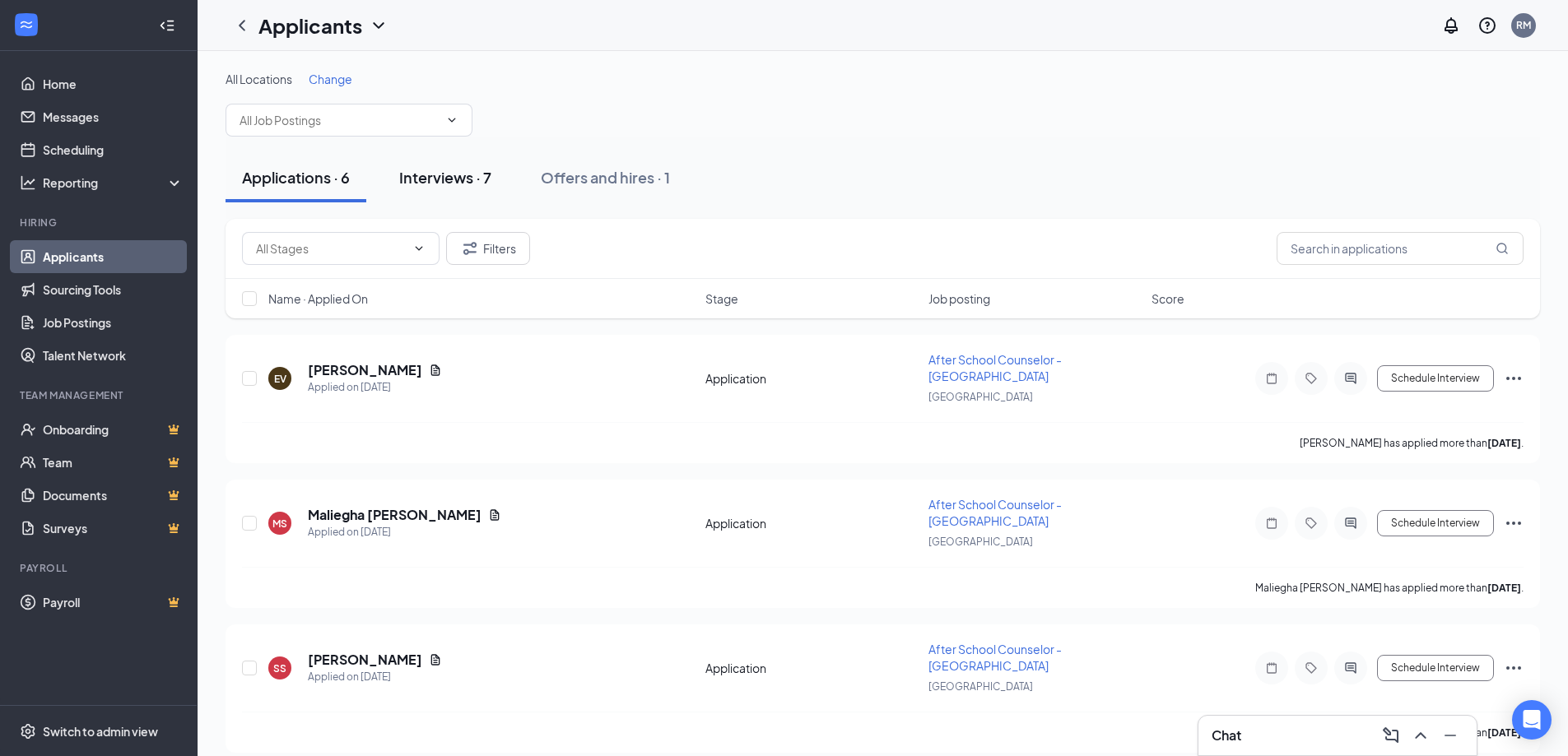
click at [433, 180] on div "Interviews · 7" at bounding box center [445, 178] width 92 height 21
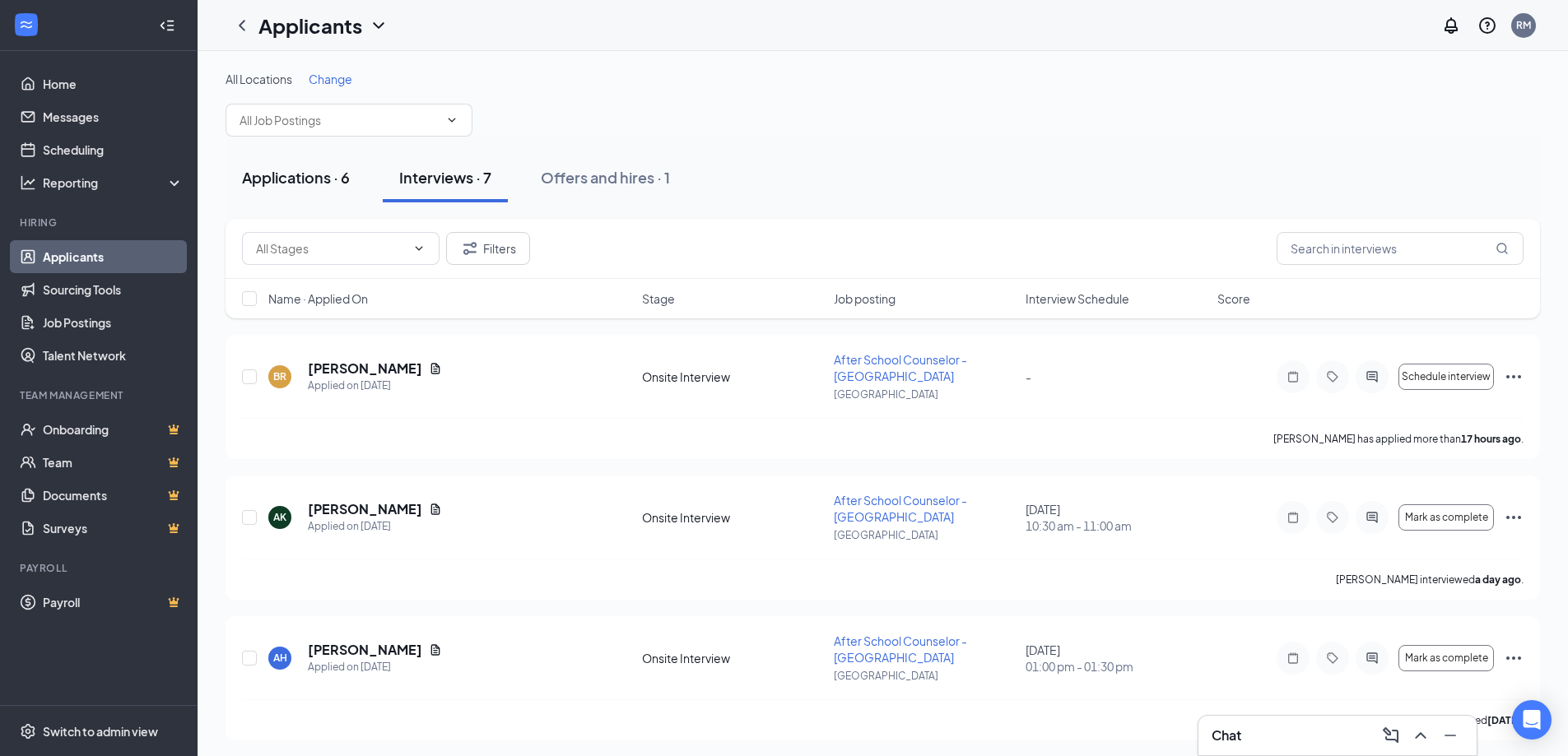
click at [292, 170] on div "Applications · 6" at bounding box center [296, 178] width 108 height 21
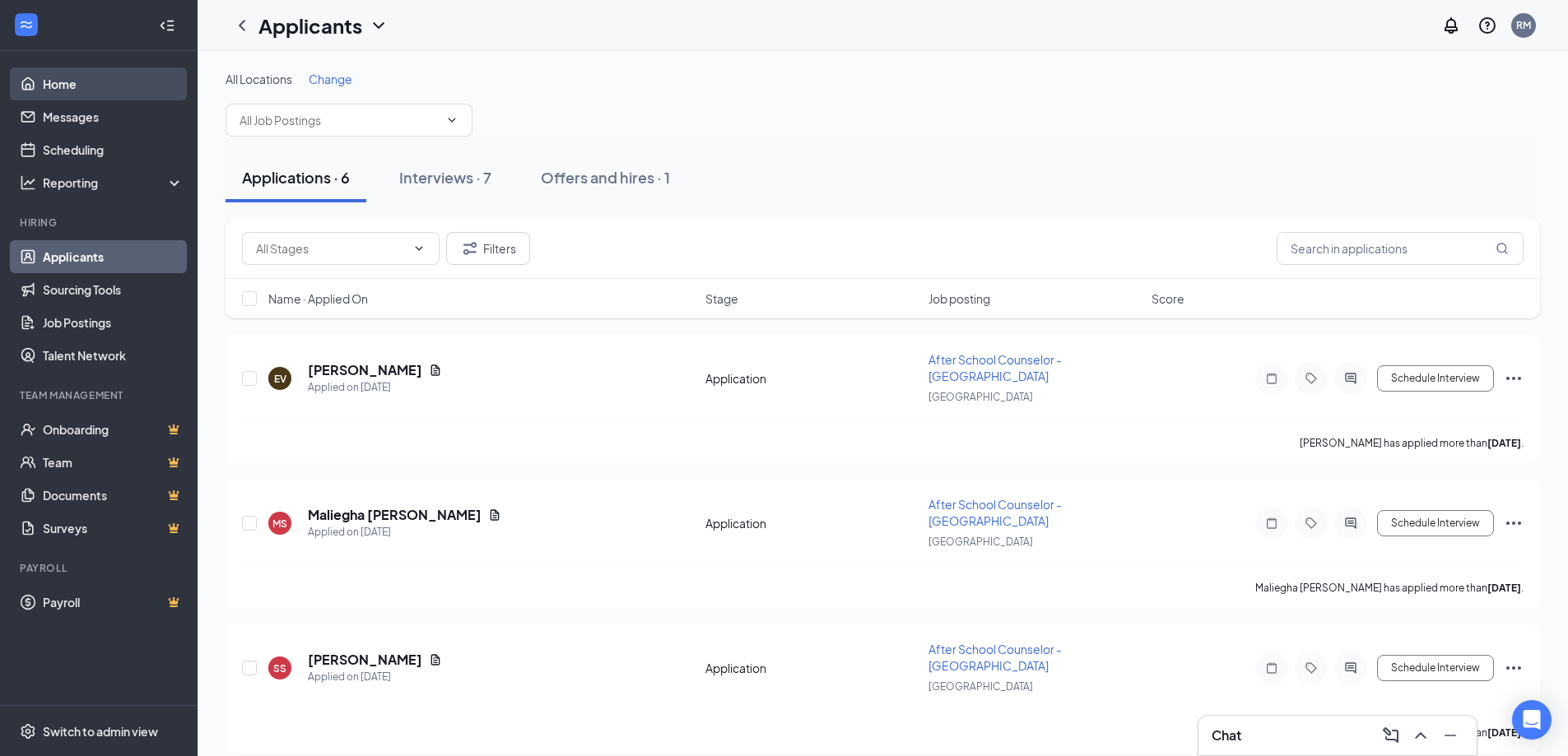
click at [64, 81] on link "Home" at bounding box center [113, 84] width 141 height 33
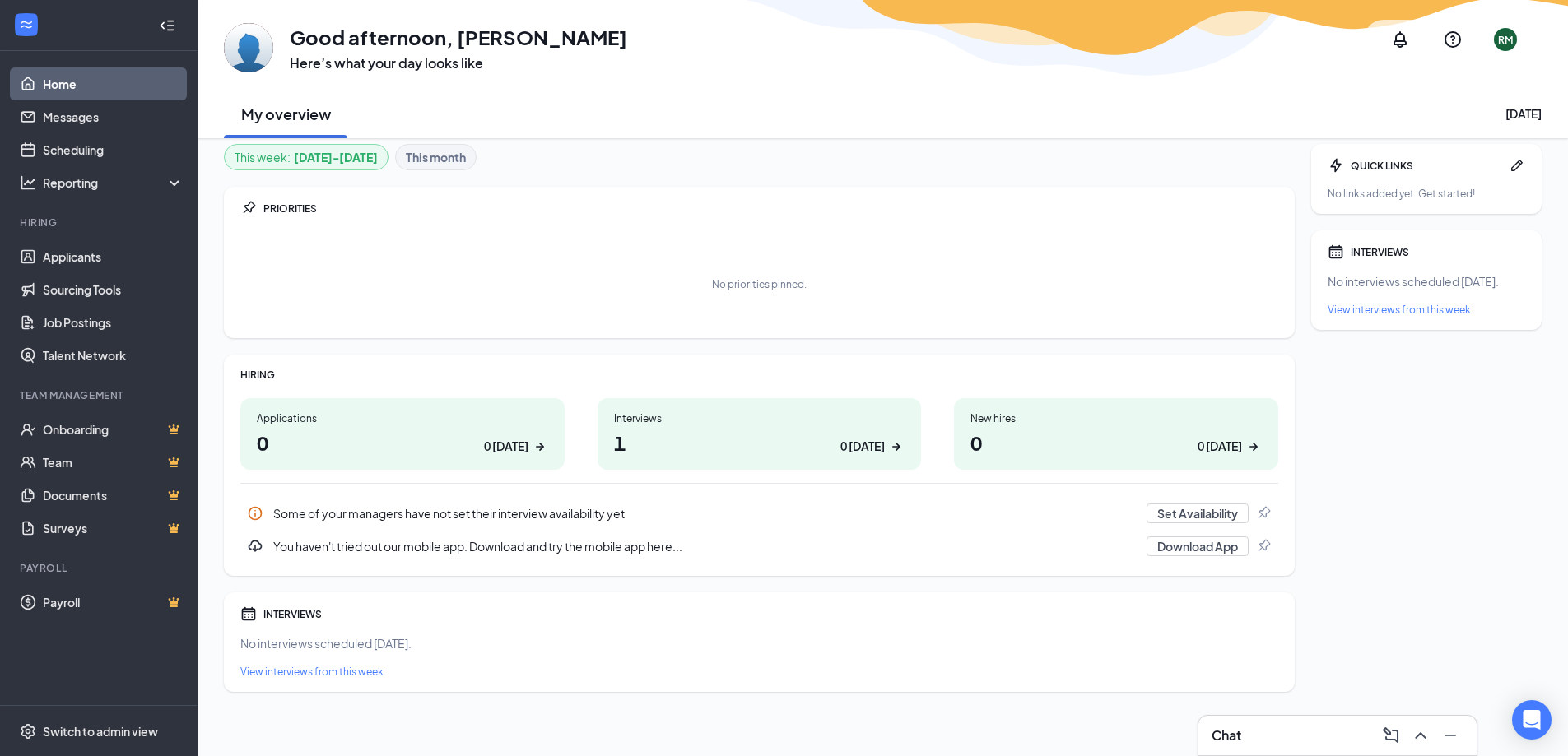
scroll to position [9, 0]
